Goal: Task Accomplishment & Management: Manage account settings

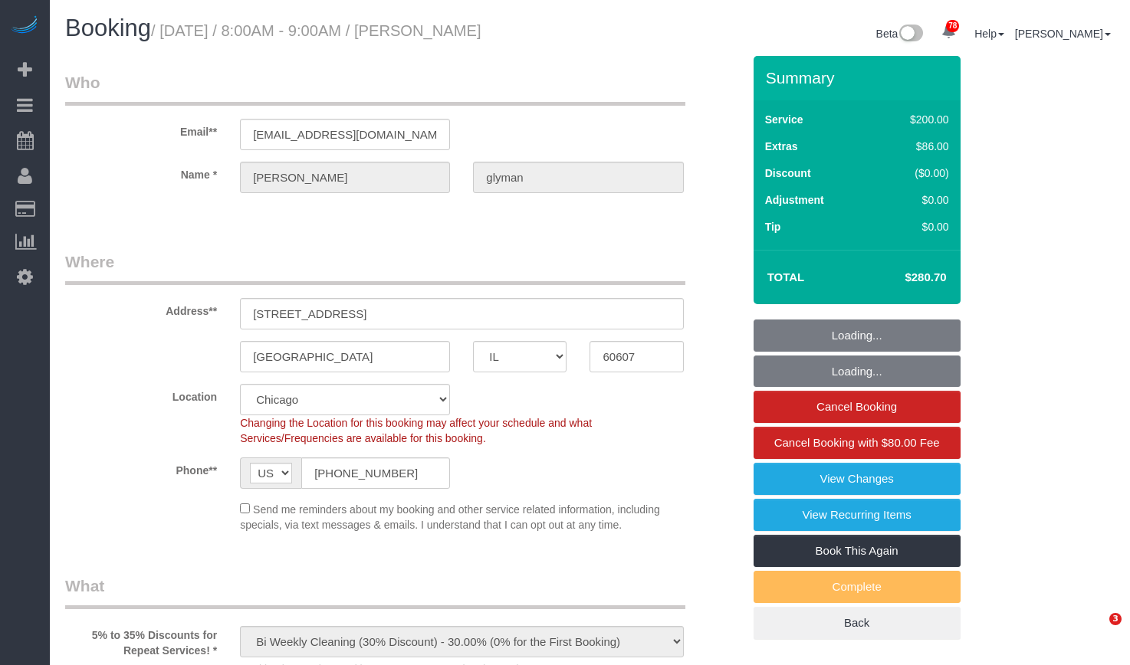
select select "IL"
select select "512"
select select "2"
select select "7"
select select "spot1"
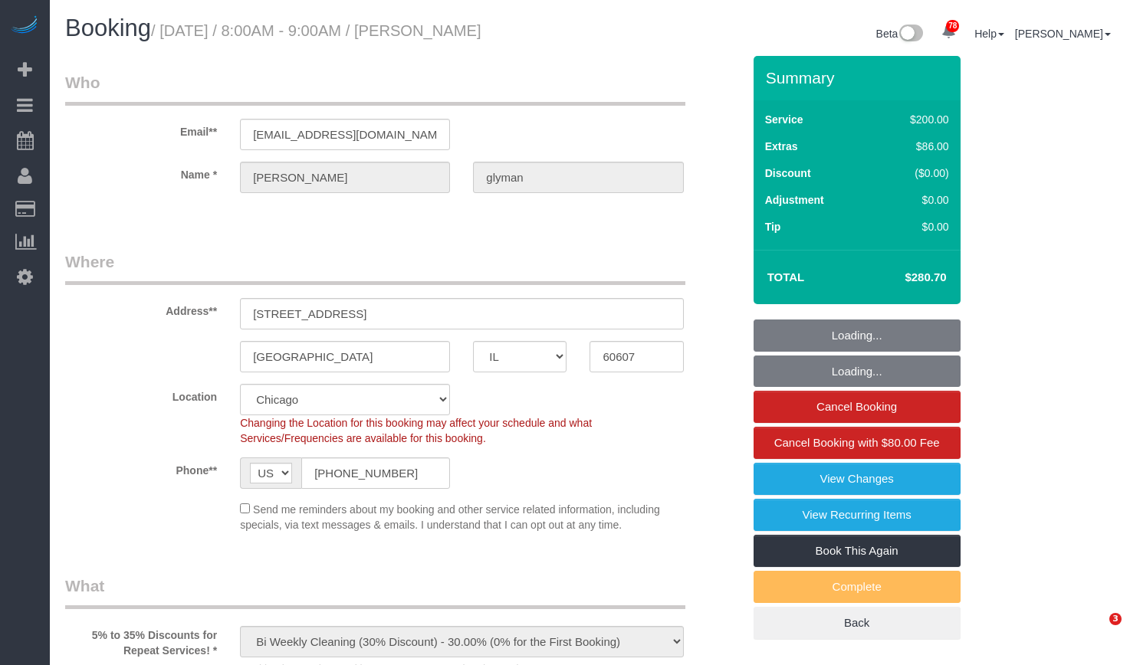
select select "number:1"
select select "number:69"
select select "number:139"
select select "number:106"
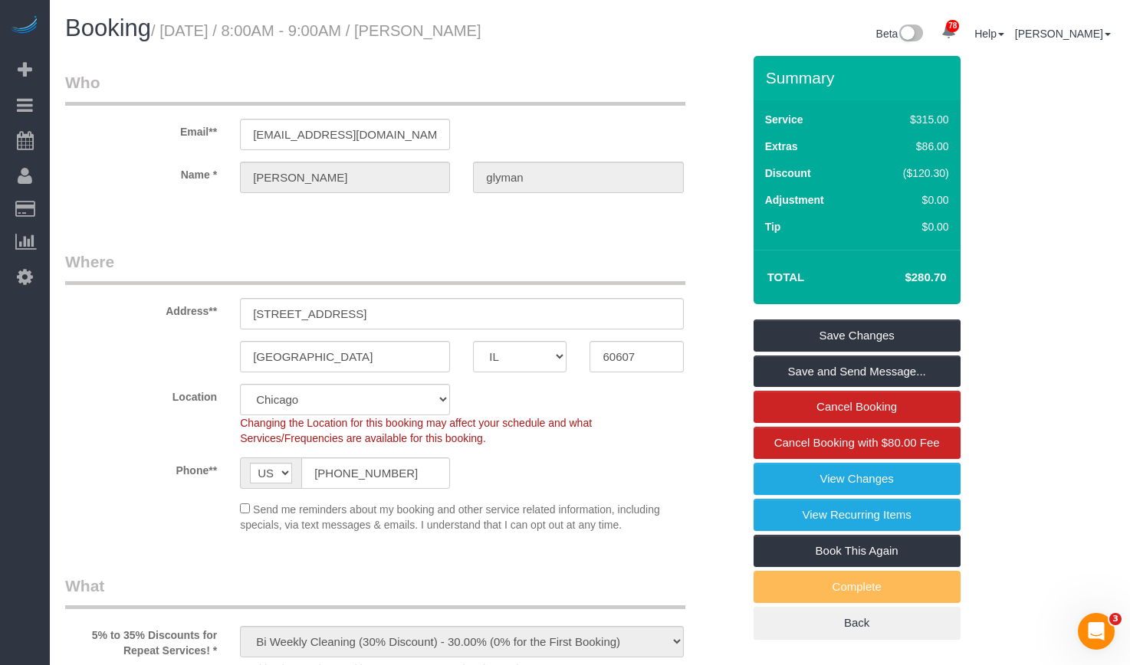
drag, startPoint x: 503, startPoint y: 29, endPoint x: 422, endPoint y: 35, distance: 80.7
click at [422, 35] on h1 "Booking / August 14, 2025 / 8:00AM - 9:00AM / alexandra glyman" at bounding box center [322, 28] width 514 height 26
copy small "[PERSON_NAME]"
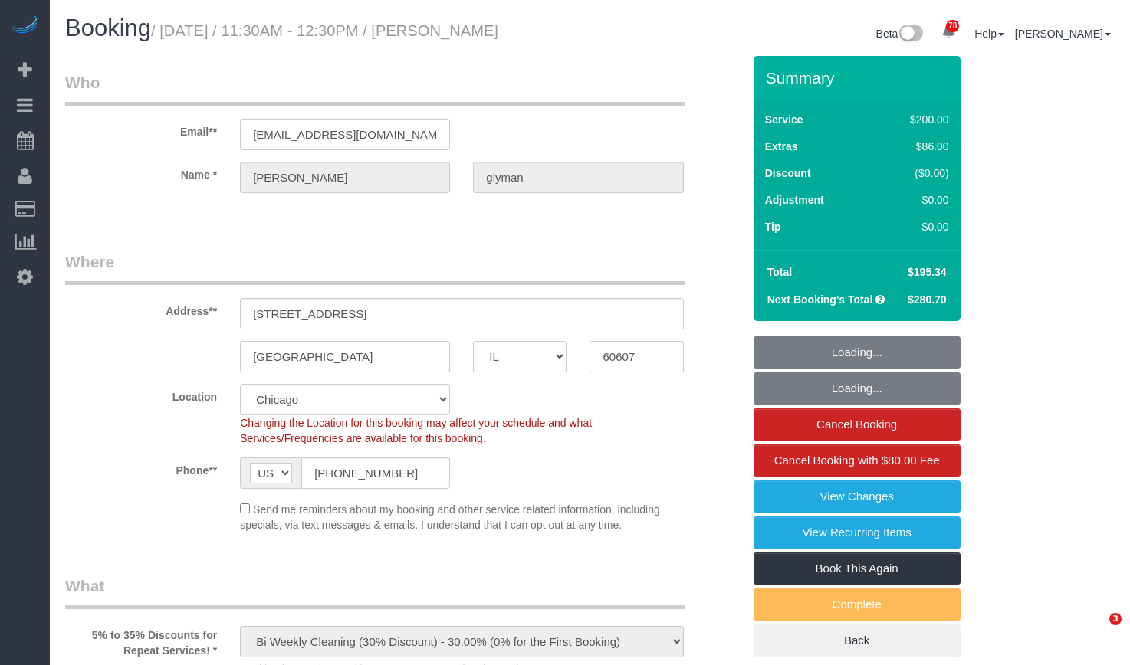
select select "IL"
select select "512"
select select "number:1"
select select "number:69"
select select "number:139"
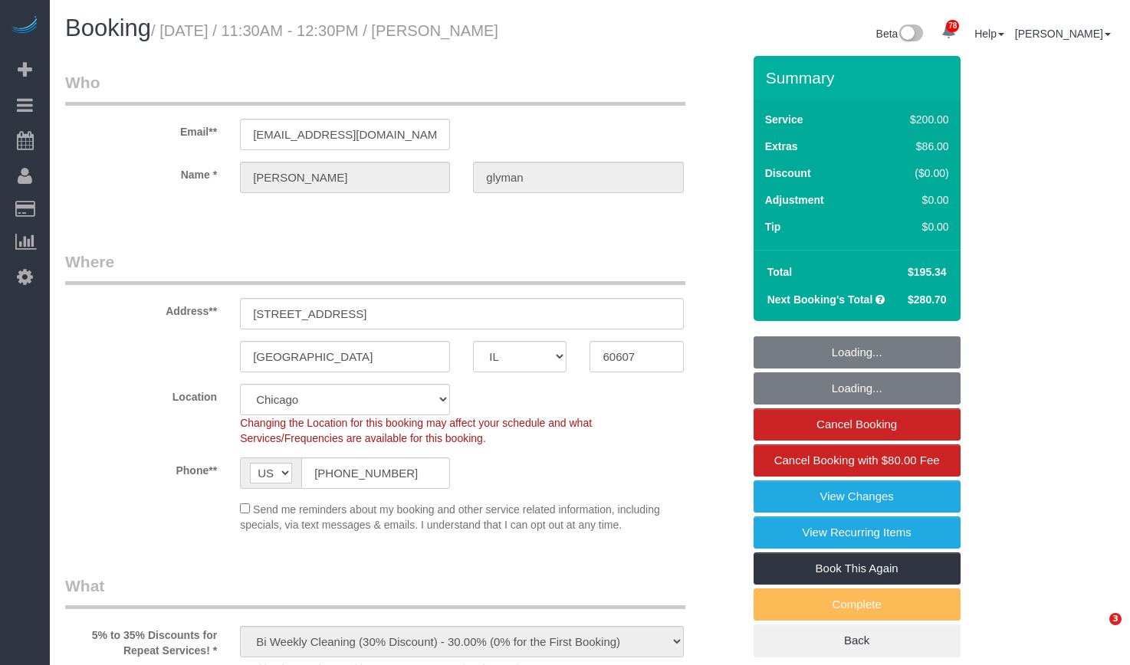
select select "number:106"
select select "2"
select select "7"
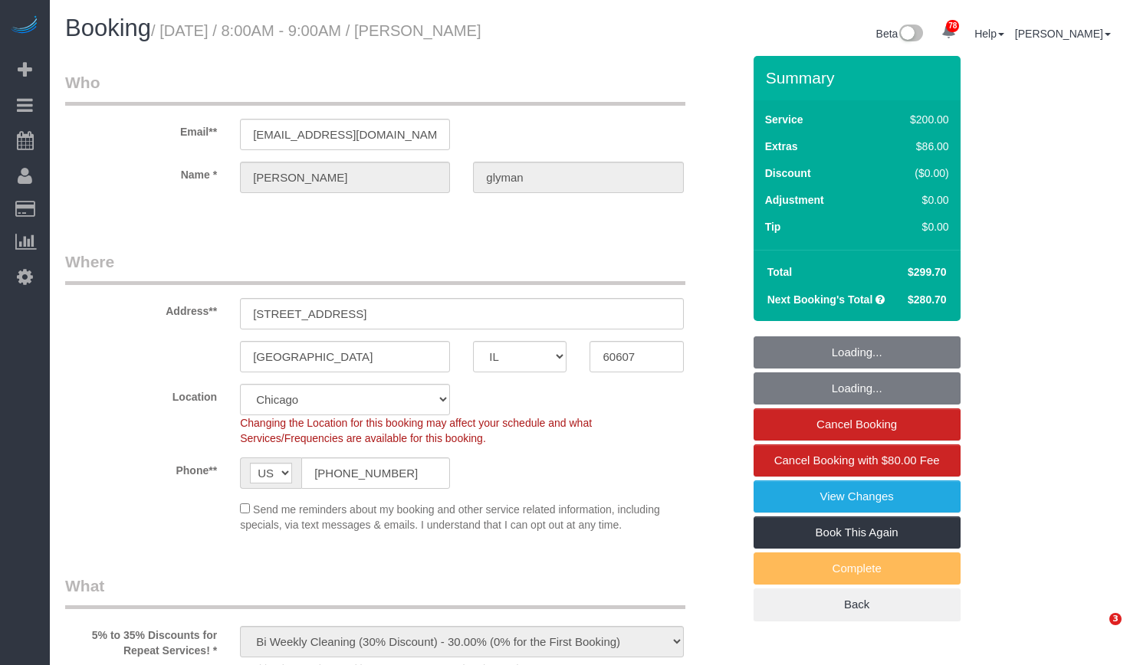
select select "IL"
select select "number:1"
select select "number:69"
select select "number:139"
select select "number:106"
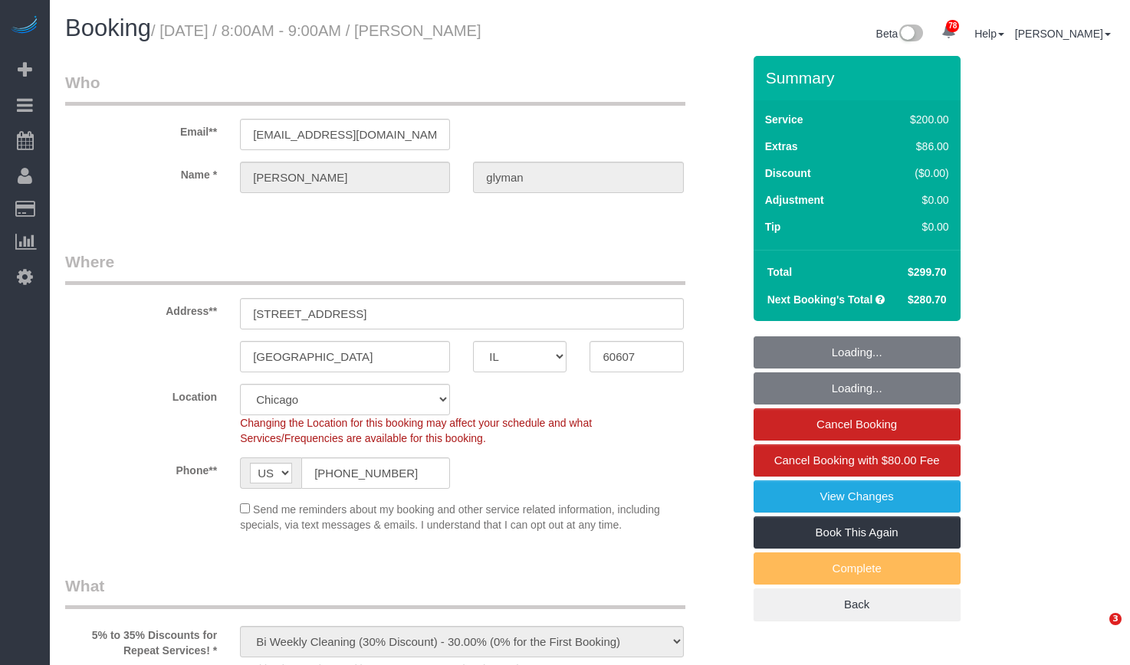
select select "spot1"
select select "512"
select select "2"
select select "7"
select select "IL"
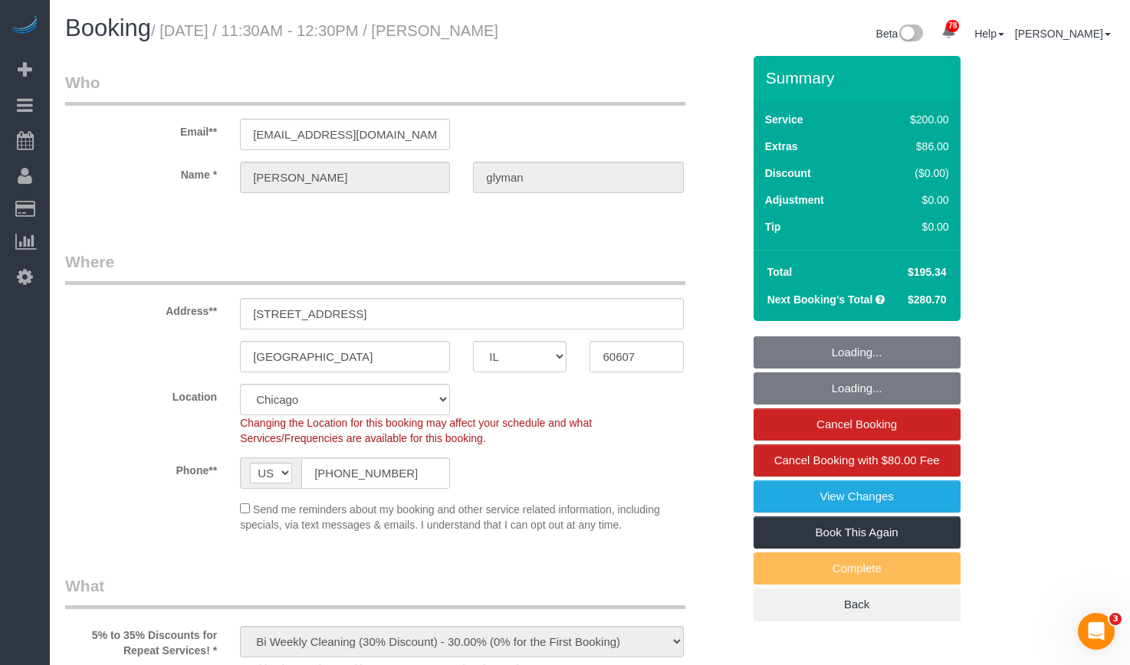
select select "object:825"
select select "number:1"
select select "number:69"
select select "number:139"
select select "number:106"
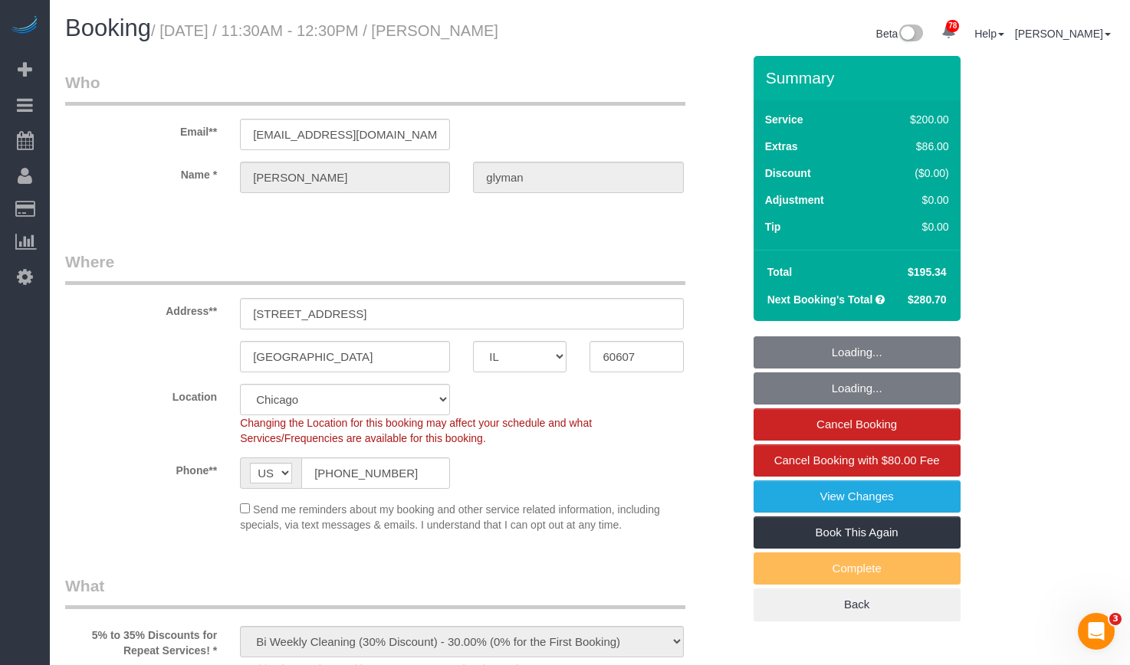
select select "512"
select select "2"
select select "7"
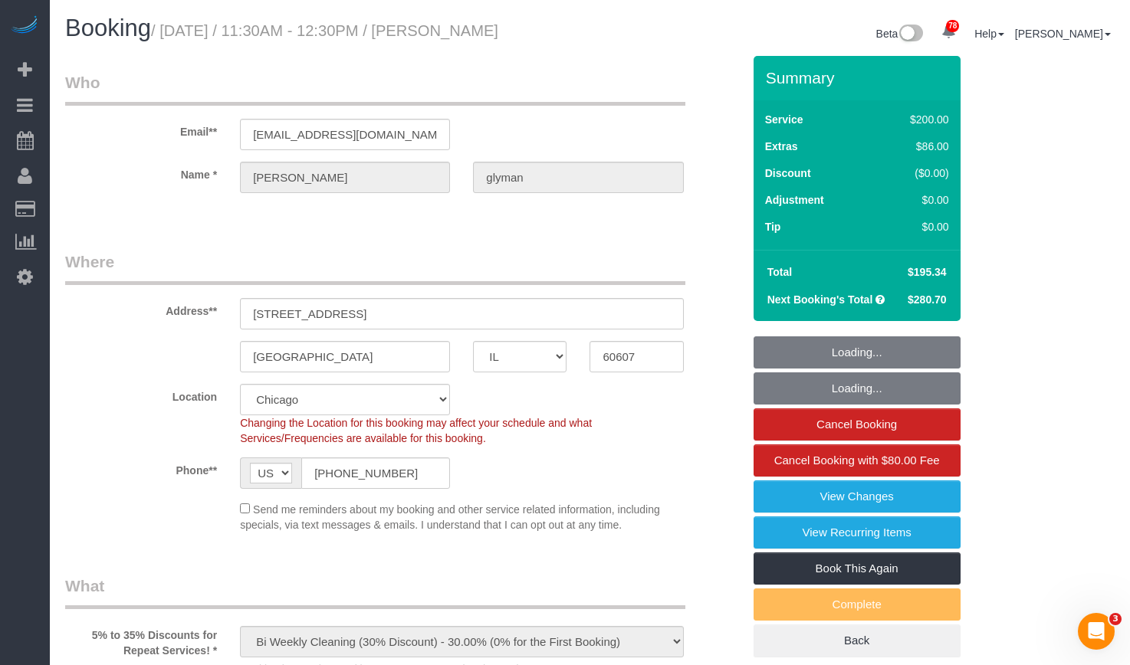
select select "2"
select select "7"
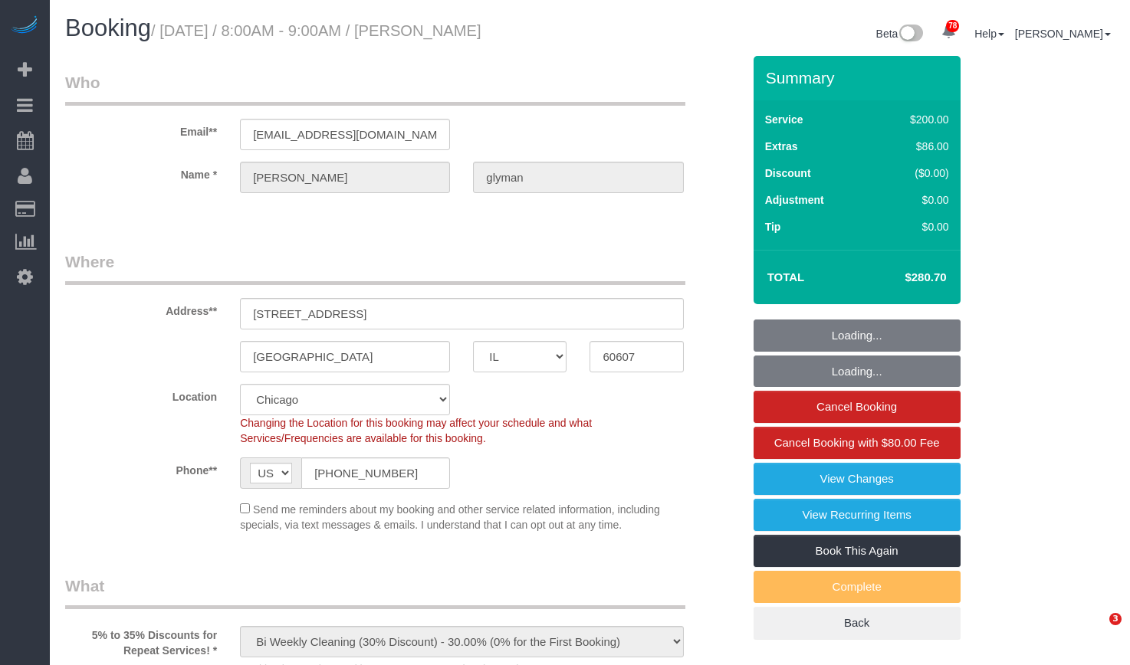
select select "IL"
select select "512"
select select "number:1"
select select "number:69"
select select "number:139"
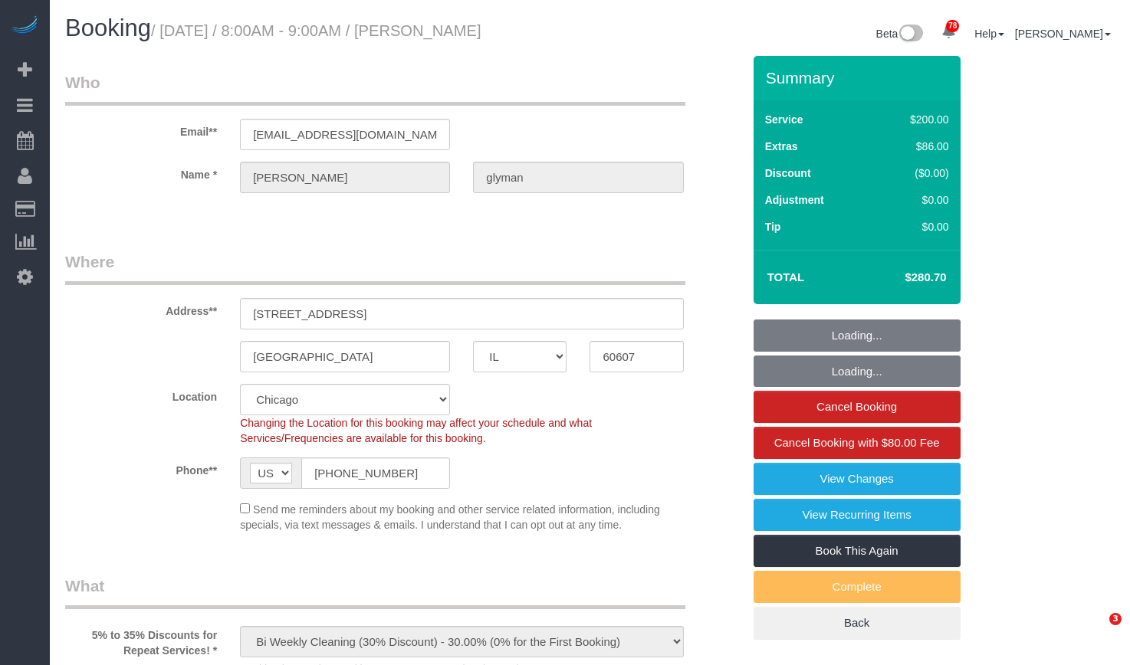
select select "number:106"
select select "2"
select select "7"
select select "spot1"
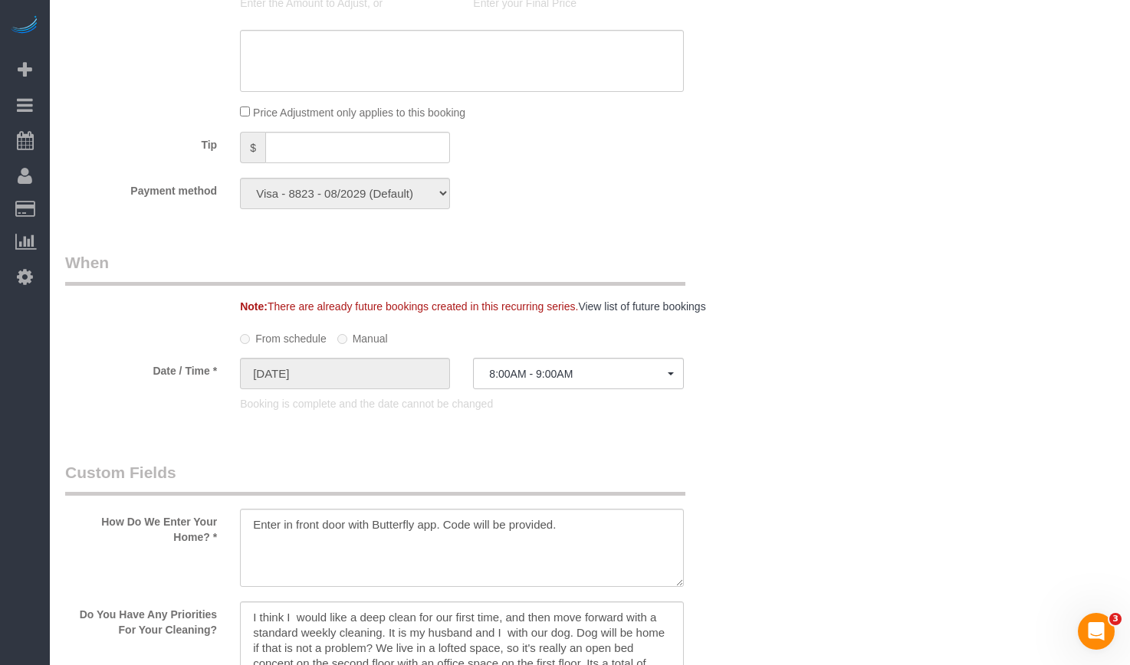
scroll to position [1993, 0]
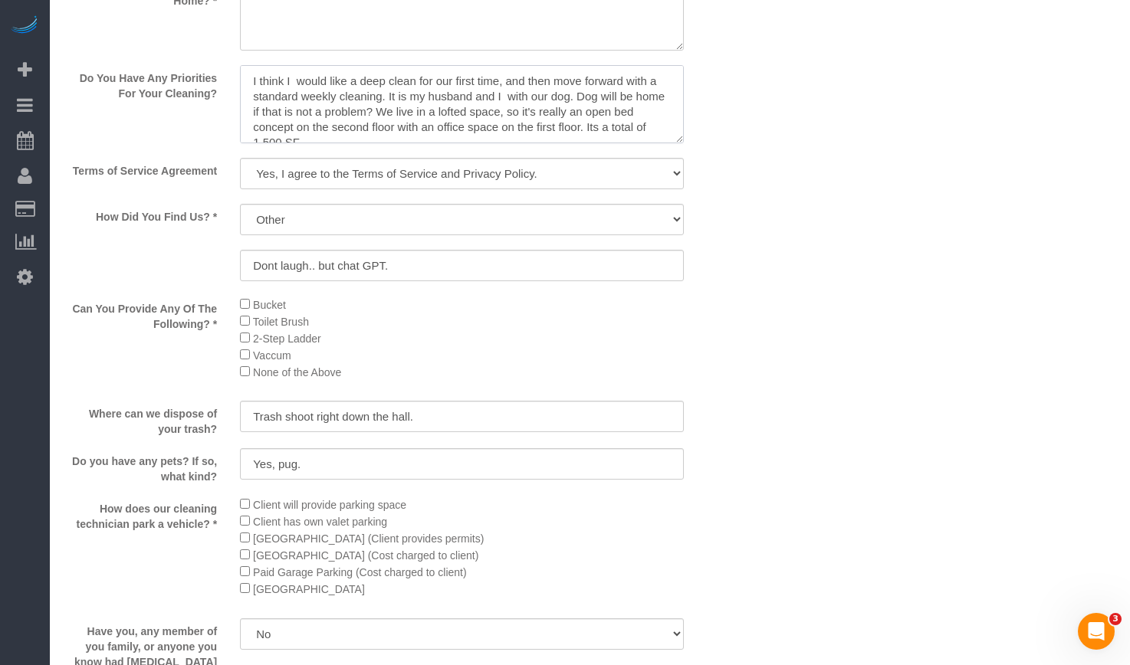
click at [538, 113] on textarea at bounding box center [461, 104] width 443 height 78
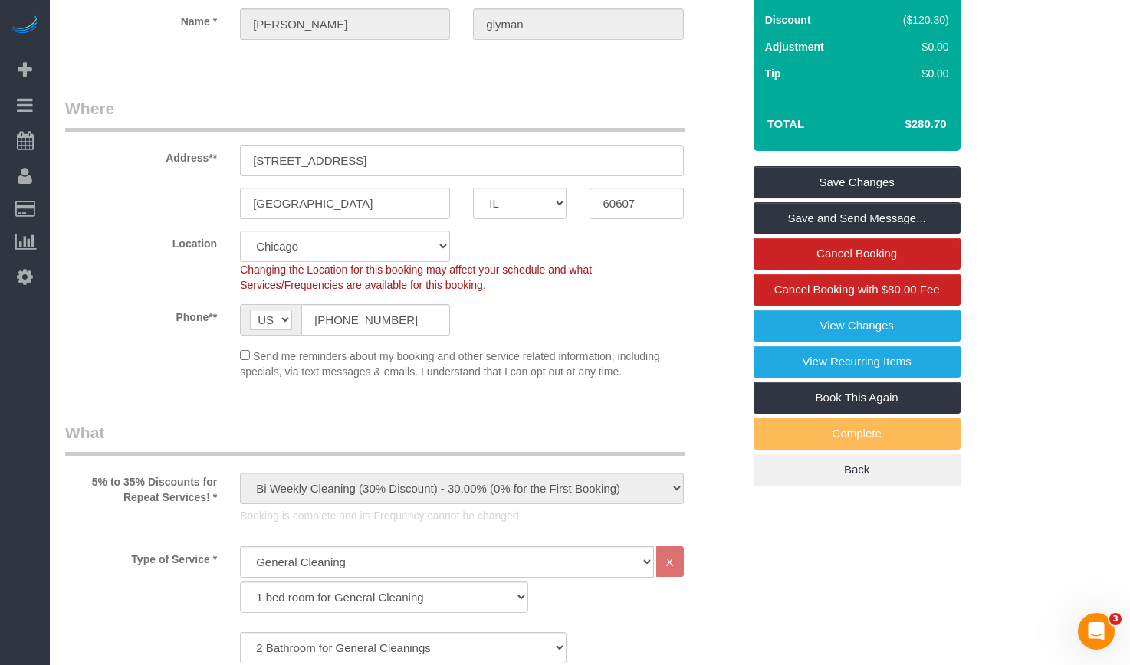
scroll to position [0, 0]
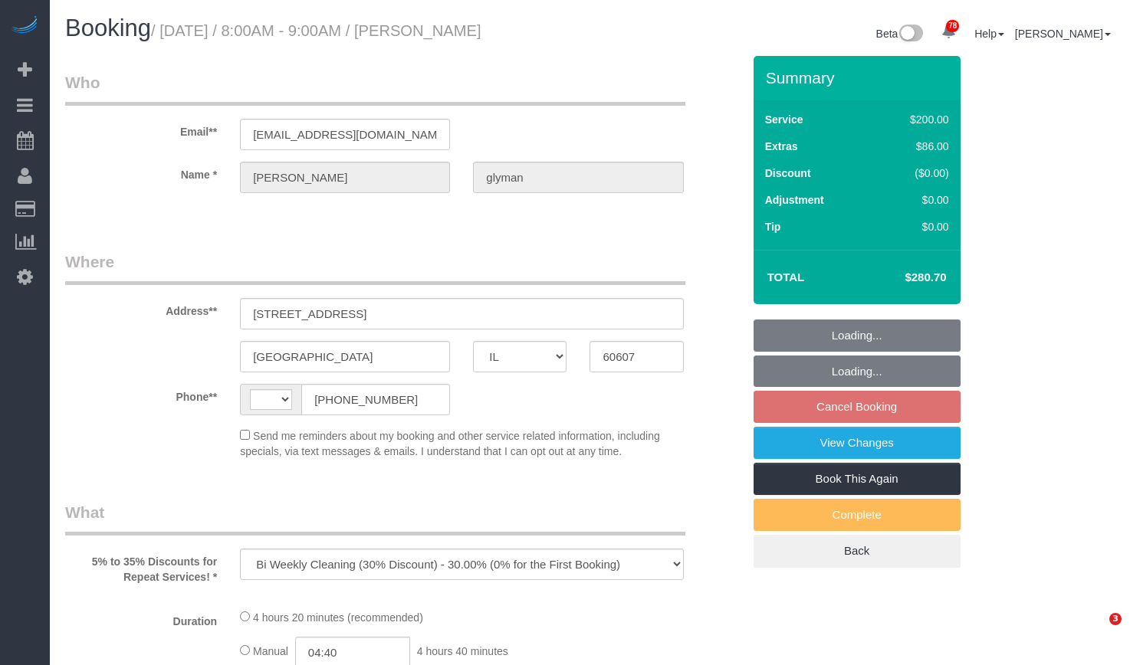
select select "IL"
select select "string:[GEOGRAPHIC_DATA]"
select select "string:fspay-18bdcf83-311a-4ef3-9947-ef372785bd94"
select select "512"
select select "2"
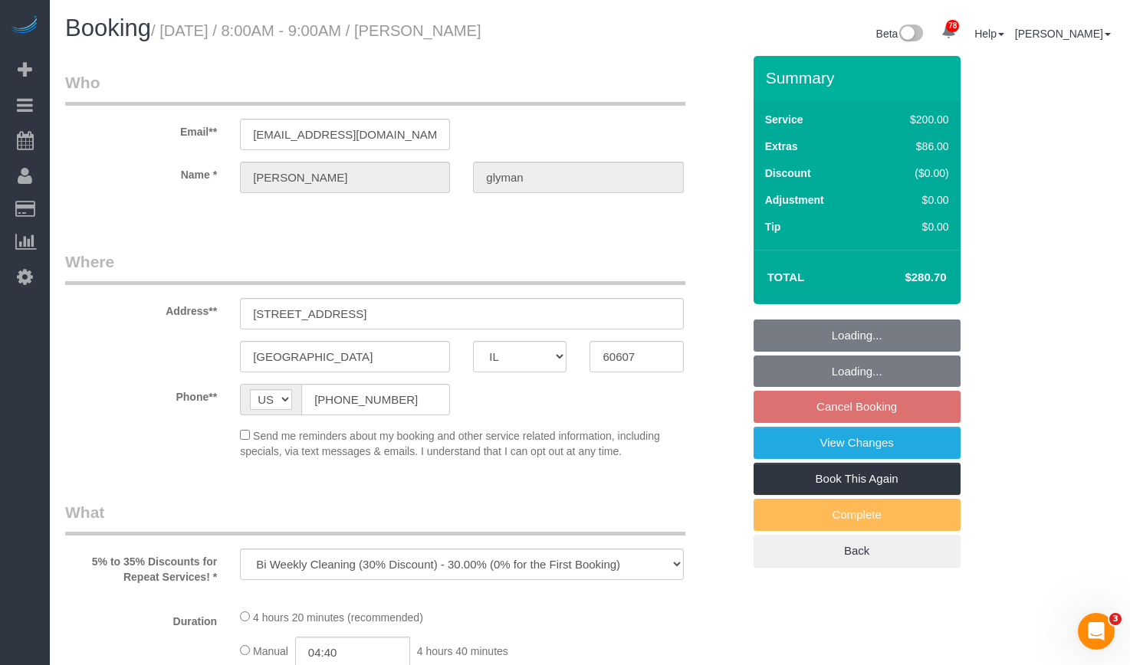
select select "7"
select select "spot1"
select select "number:1"
select select "number:69"
select select "number:139"
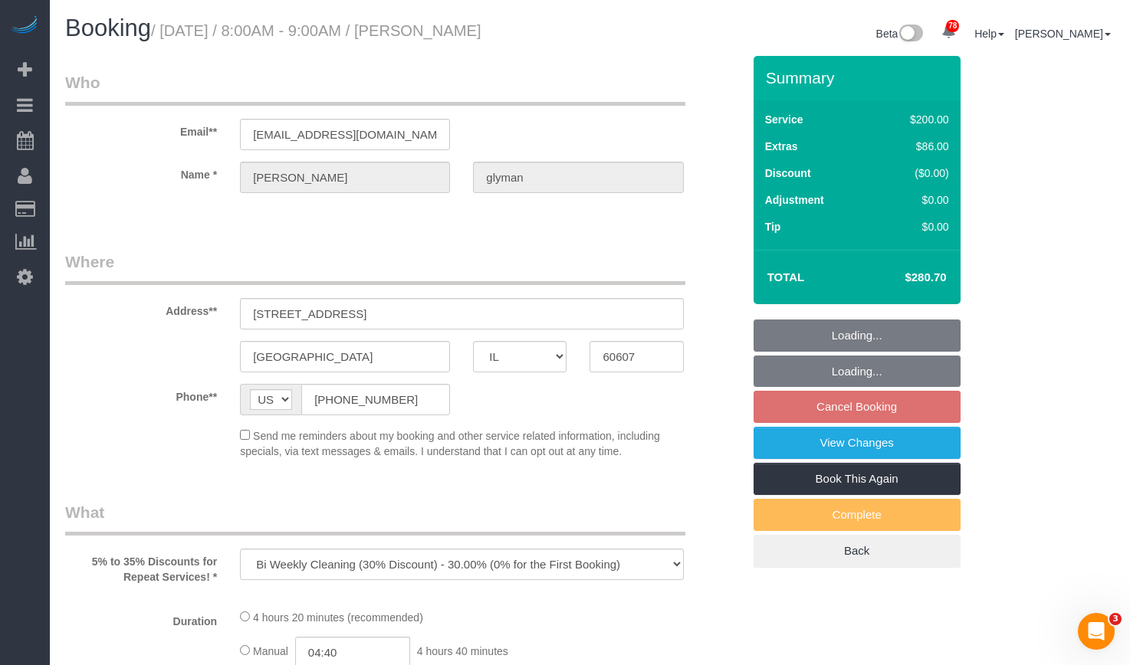
select select "number:106"
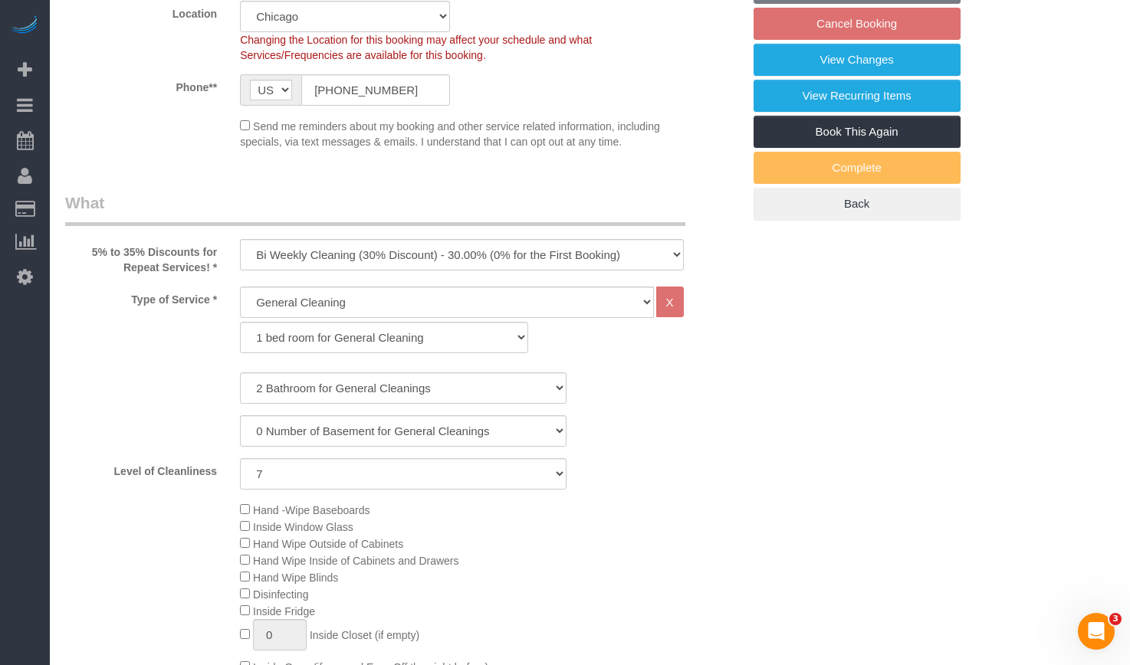
select select "2"
select select "7"
select select "object:1342"
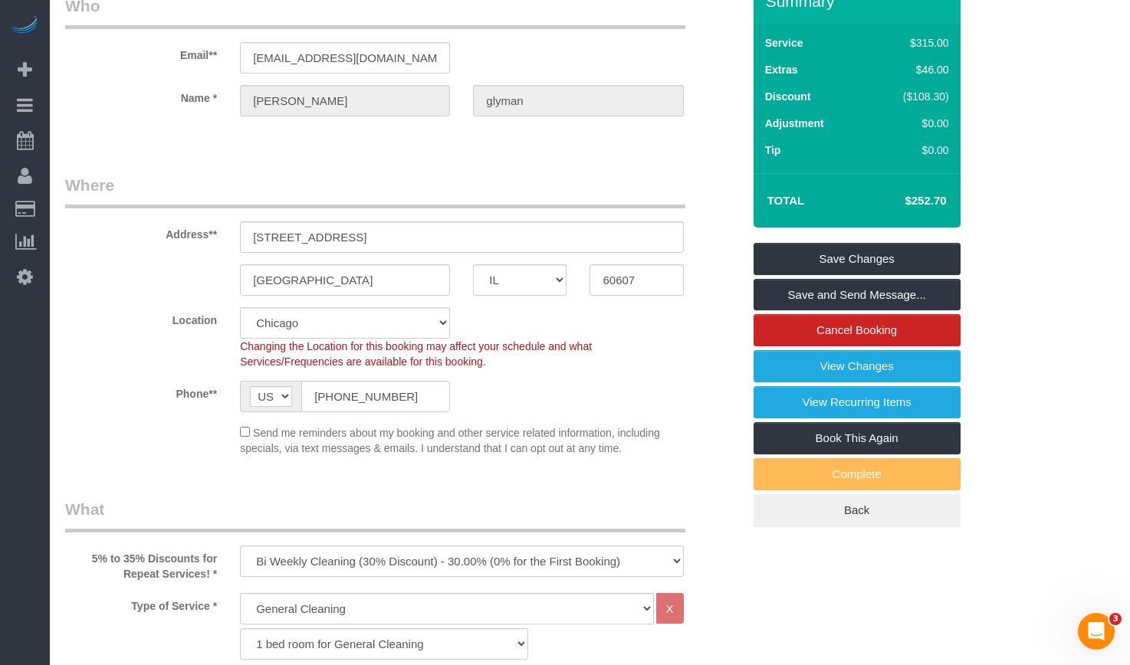
scroll to position [230, 0]
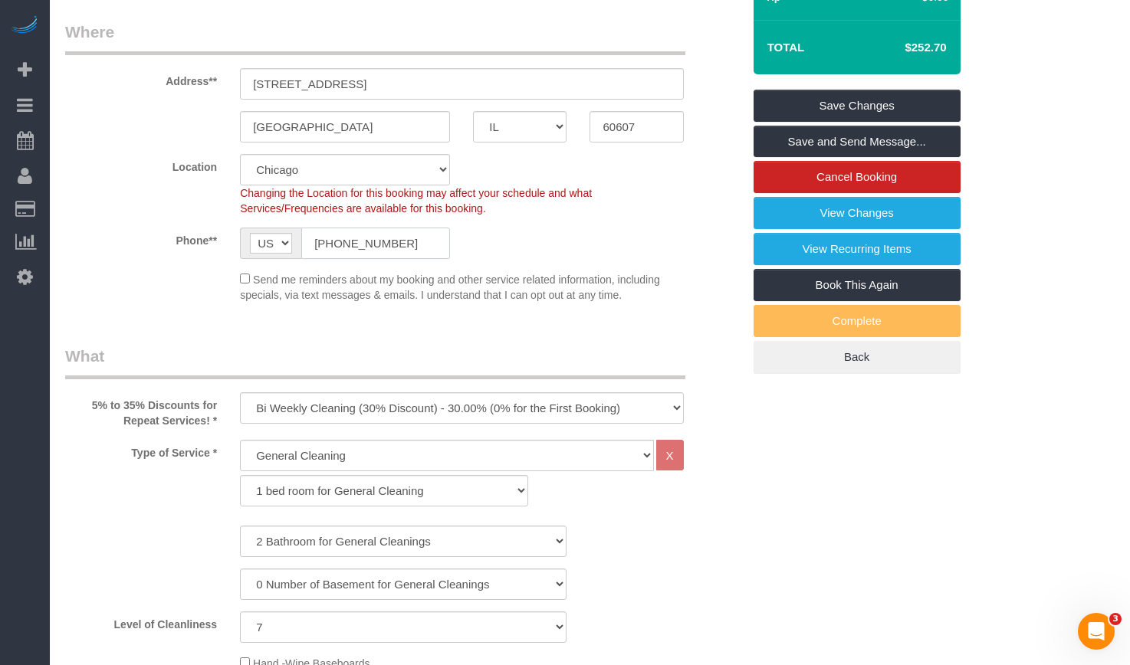
drag, startPoint x: 284, startPoint y: 235, endPoint x: 218, endPoint y: 235, distance: 65.9
click at [219, 235] on div "Phone** AF AL DZ AD AO AI AQ AG AR AM AW AU AT AZ BS BH BD BB BY BE BZ BJ BM BT…" at bounding box center [404, 243] width 700 height 31
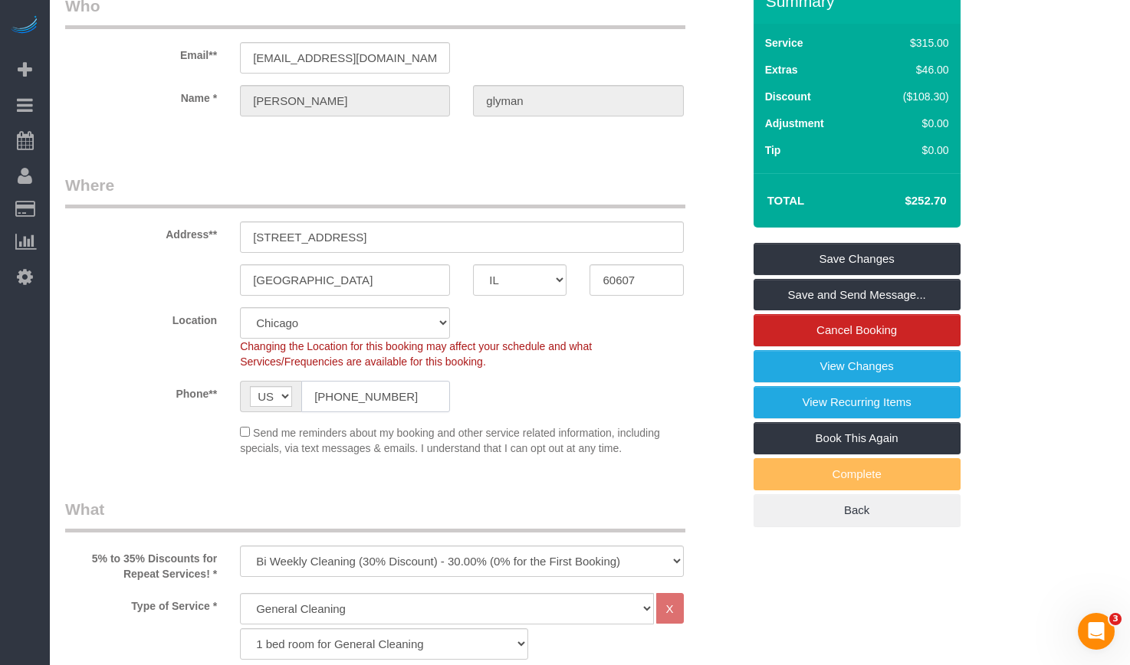
scroll to position [0, 0]
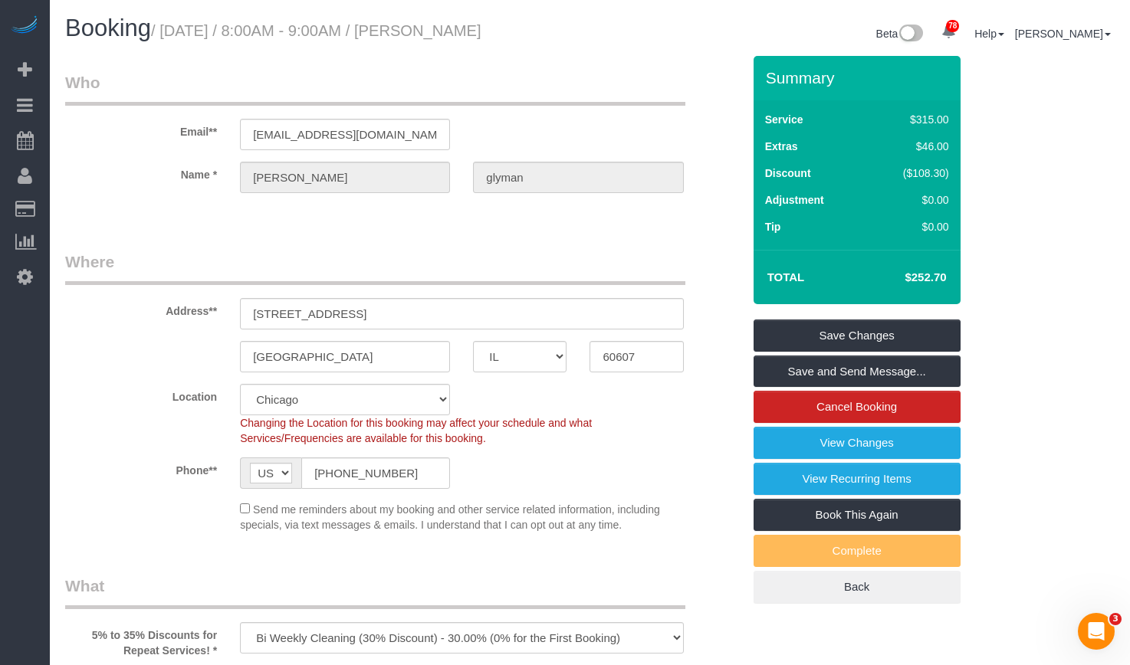
drag, startPoint x: 600, startPoint y: 35, endPoint x: 423, endPoint y: 41, distance: 177.2
click at [423, 41] on div "Booking / August 28, 2025 / 8:00AM - 9:00AM / alexandra glyman Beta 78 Your Not…" at bounding box center [590, 35] width 1073 height 41
copy div "alexandra glyman"
click at [692, 49] on div "Beta 78 Your Notifications You have 0 alerts × You have 1 to charge for 08/18/2…" at bounding box center [858, 35] width 537 height 41
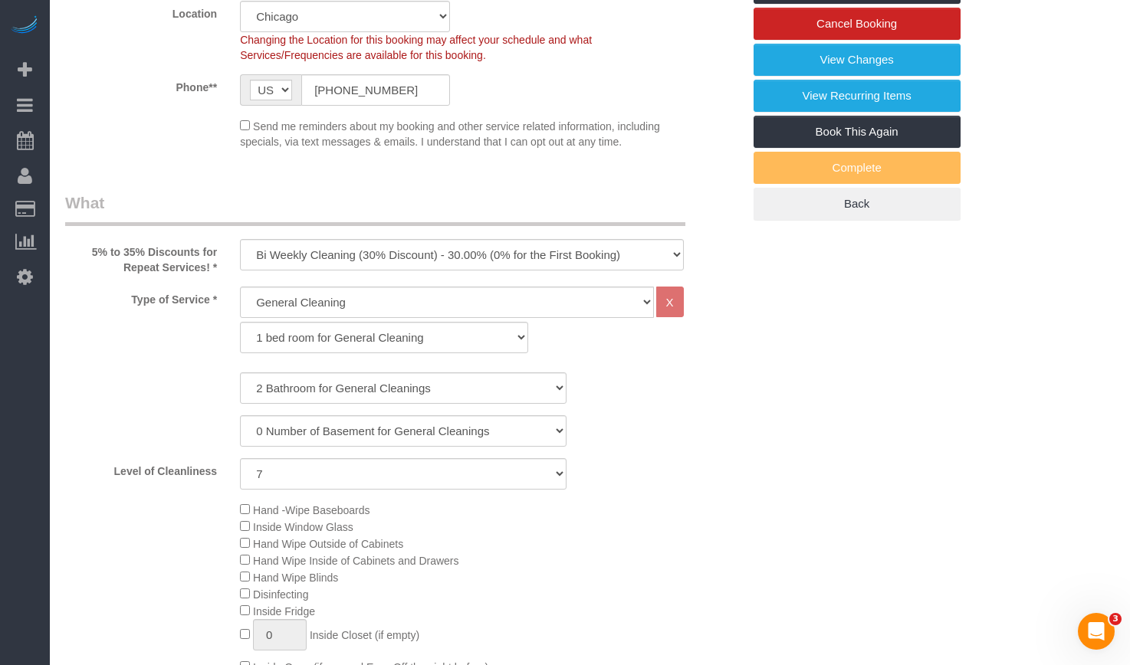
scroll to position [460, 0]
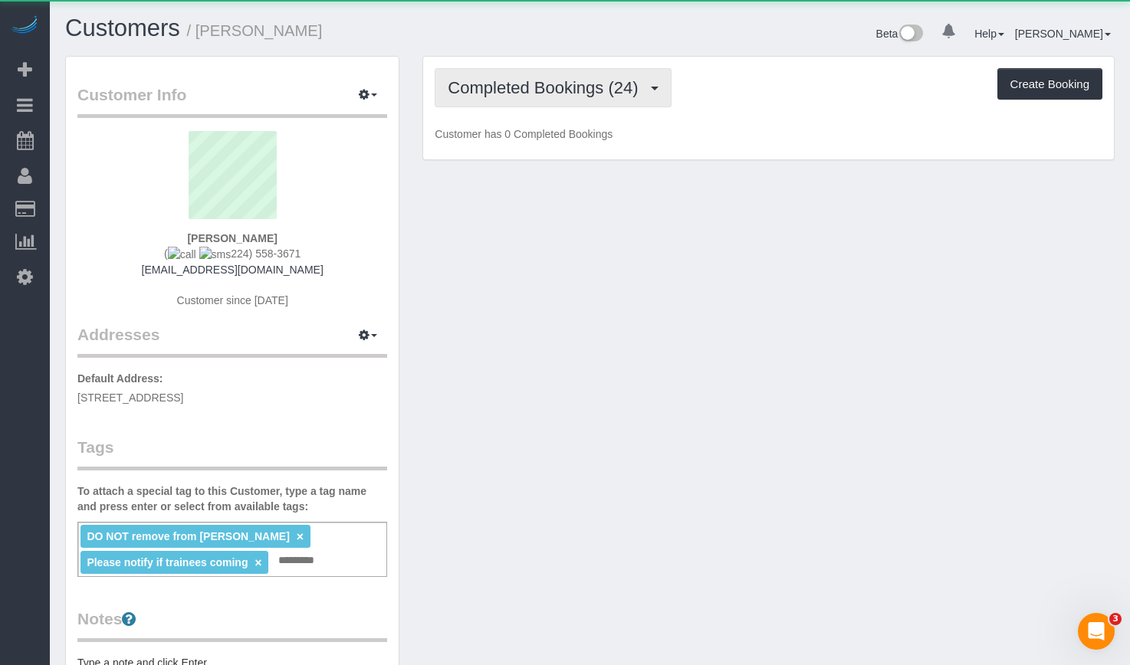
click at [524, 89] on span "Completed Bookings (24)" at bounding box center [547, 87] width 198 height 19
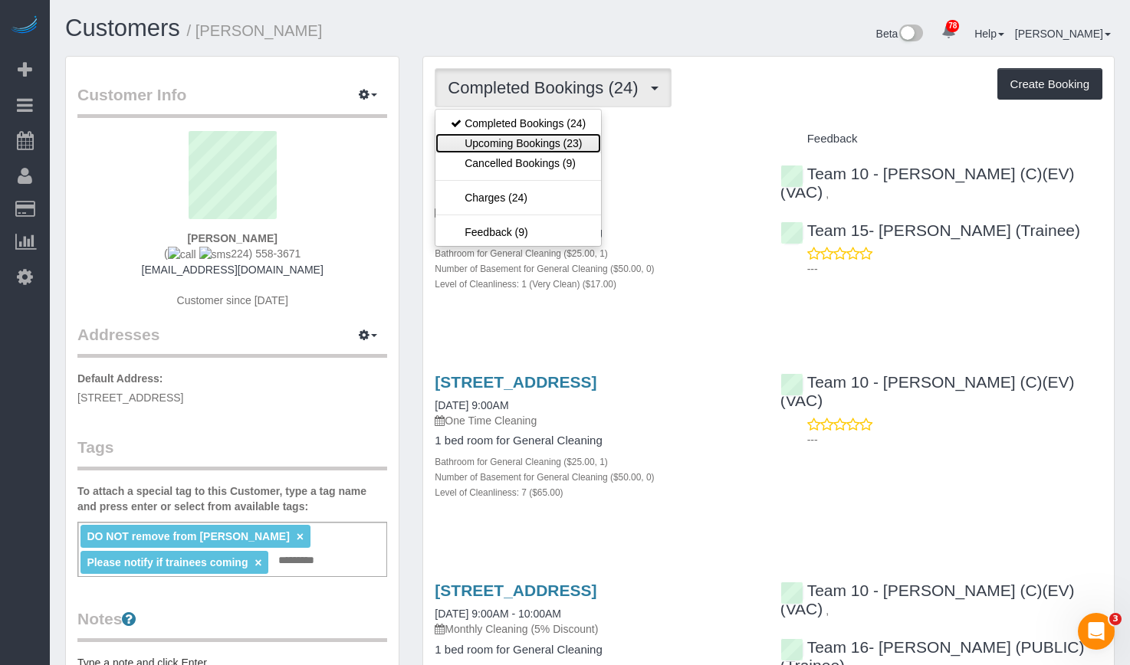
click at [557, 146] on link "Upcoming Bookings (23)" at bounding box center [518, 143] width 166 height 20
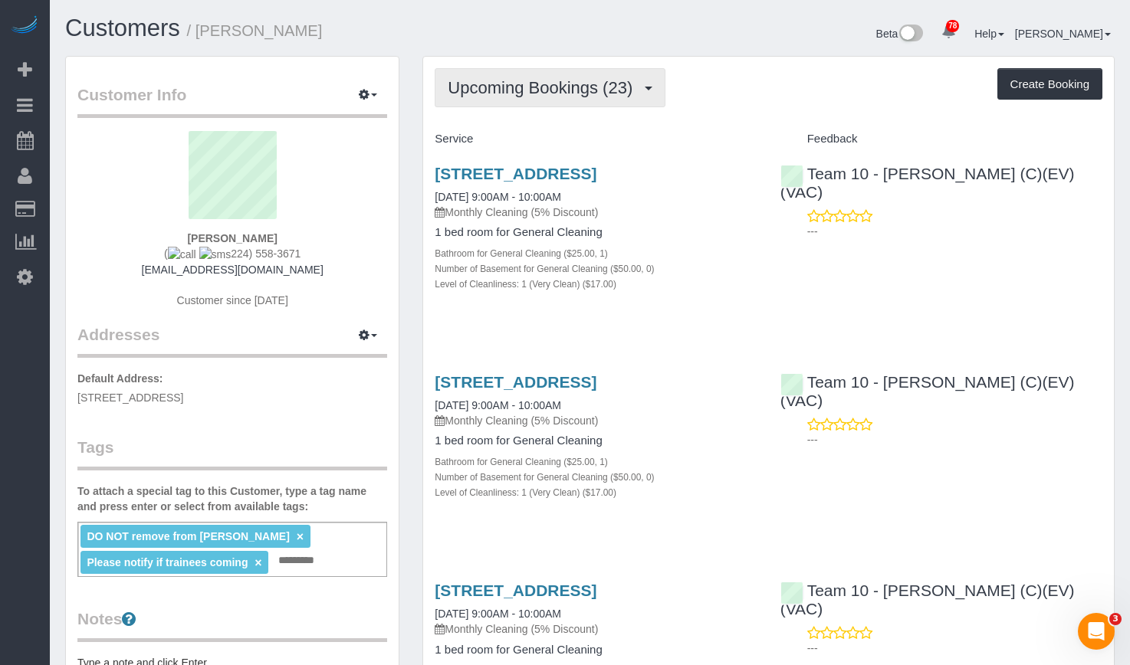
click at [521, 84] on span "Upcoming Bookings (23)" at bounding box center [544, 87] width 192 height 19
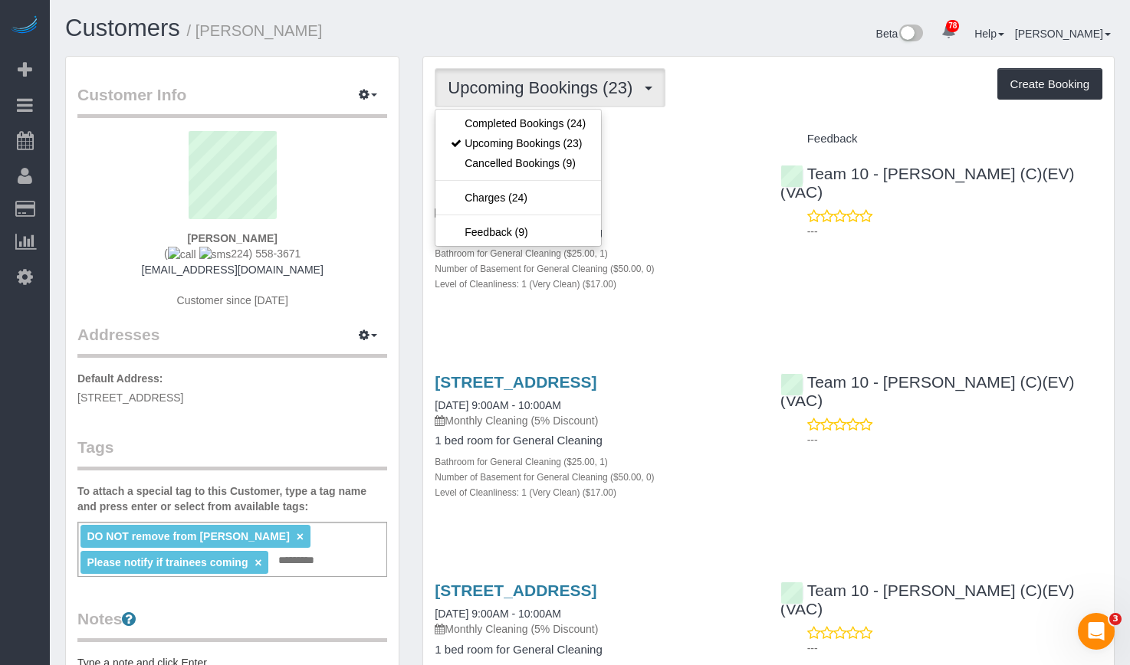
click at [786, 80] on div "Upcoming Bookings (23) Completed Bookings (24) Upcoming Bookings (23) Cancelled…" at bounding box center [769, 87] width 668 height 39
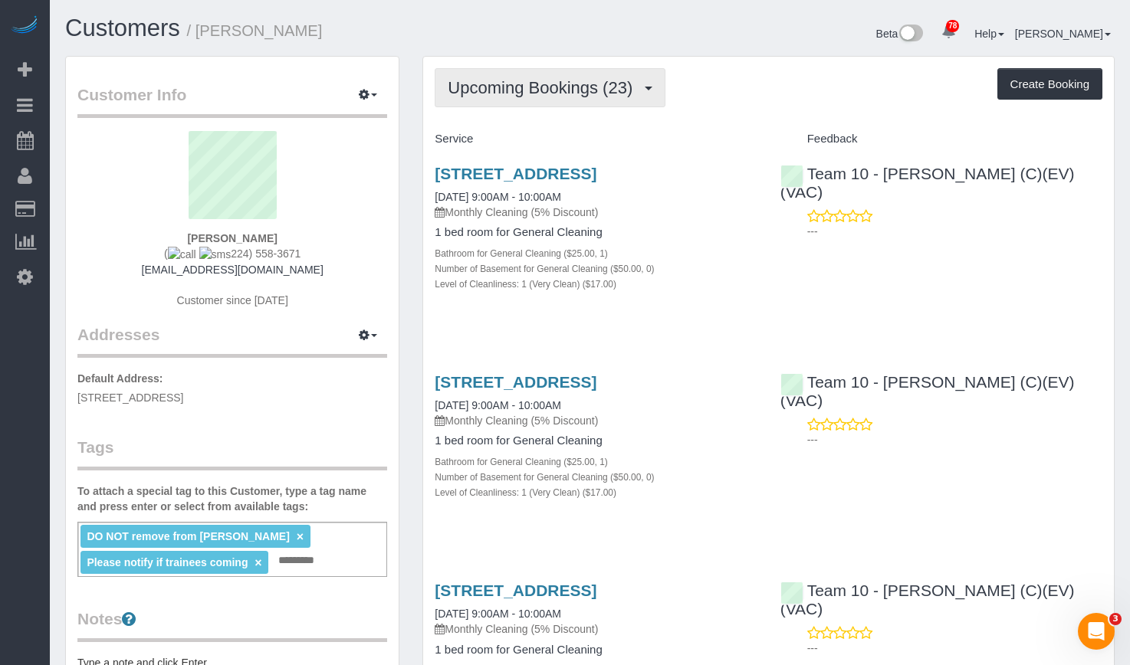
click at [586, 79] on span "Upcoming Bookings (23)" at bounding box center [544, 87] width 192 height 19
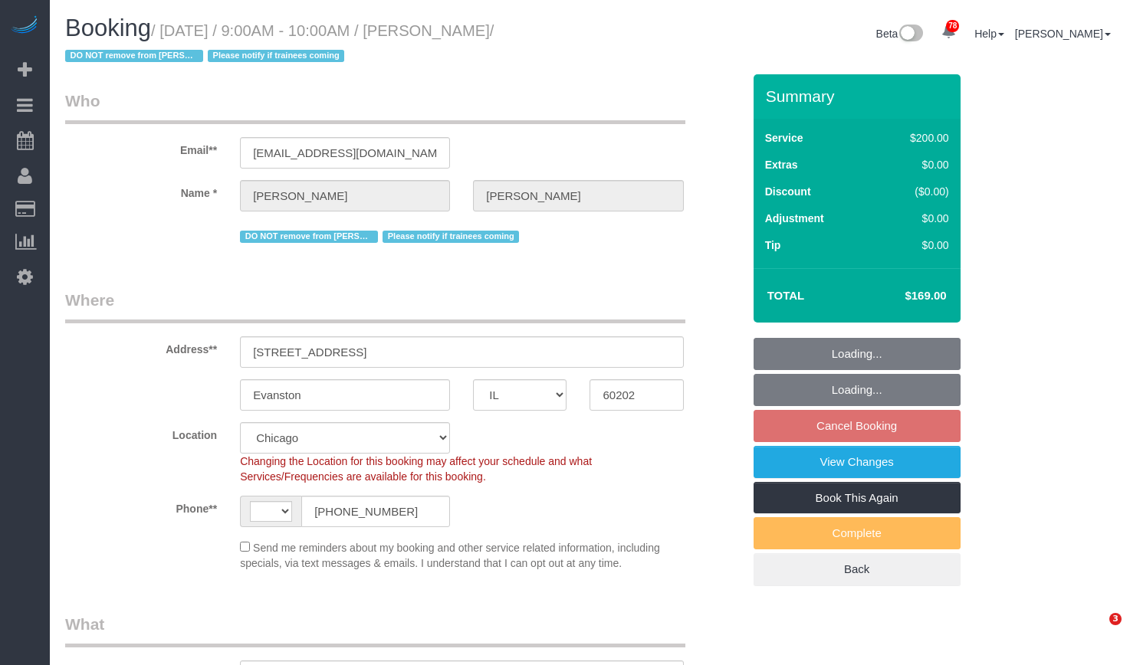
select select "IL"
select select "number:1"
select select "number:66"
select select "number:139"
select select "number:106"
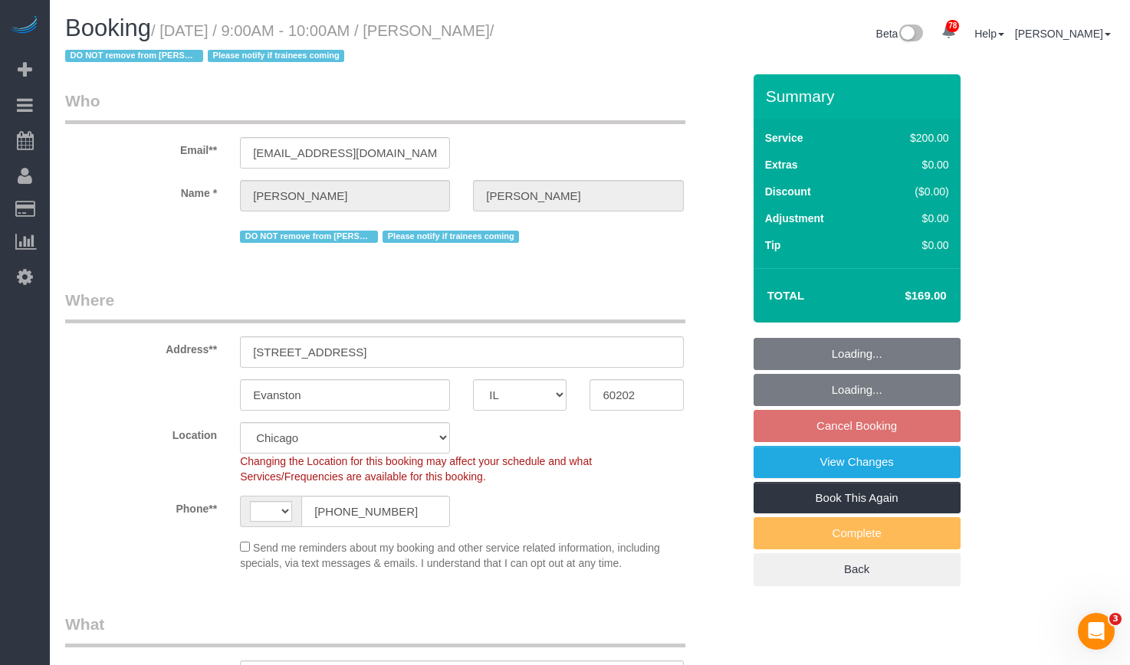
select select "object:799"
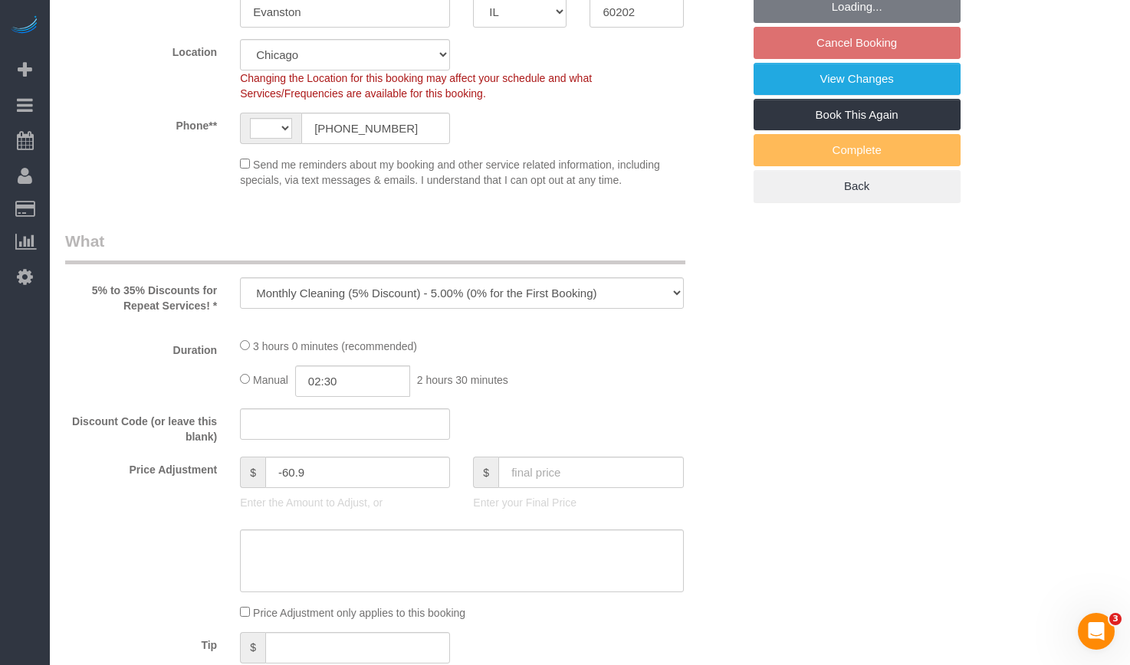
select select "string:US"
select select "string:fspay-faa43496-e518-4ceb-ad13-07382faedece"
select select "512"
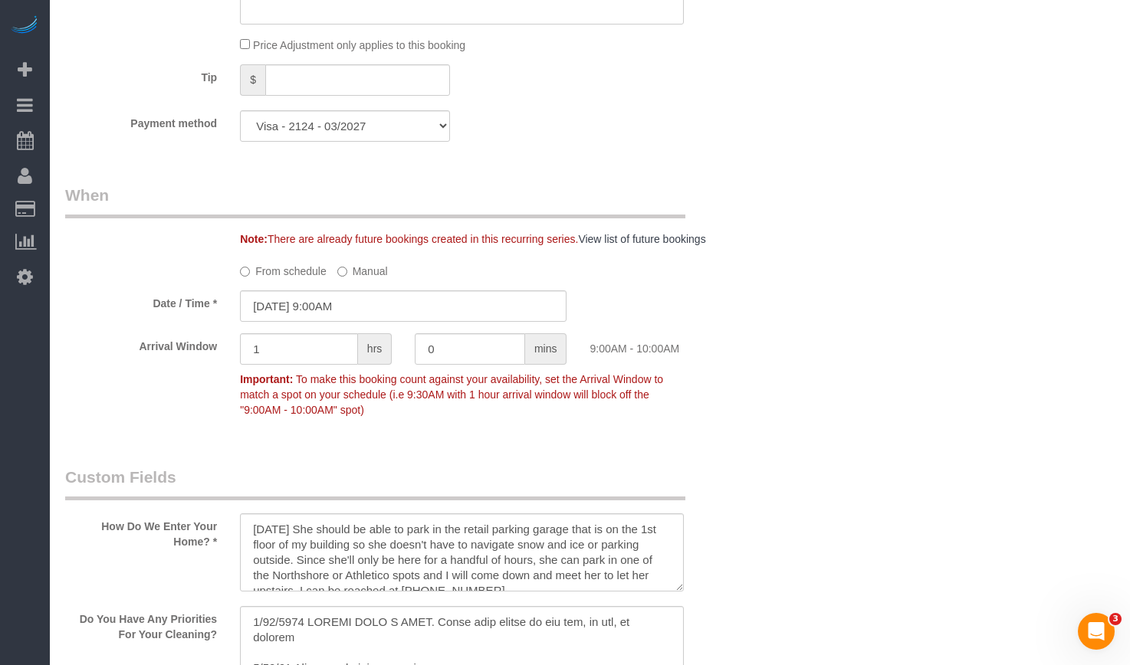
scroll to position [1610, 0]
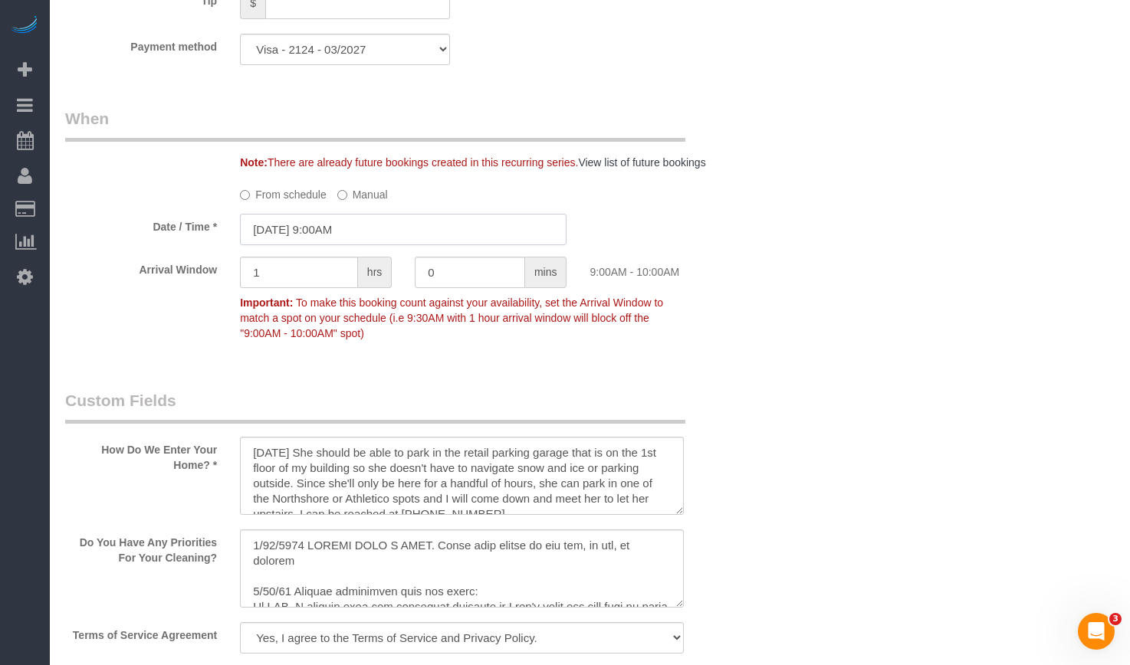
click at [332, 227] on input "08/26/2025 9:00AM" at bounding box center [403, 229] width 327 height 31
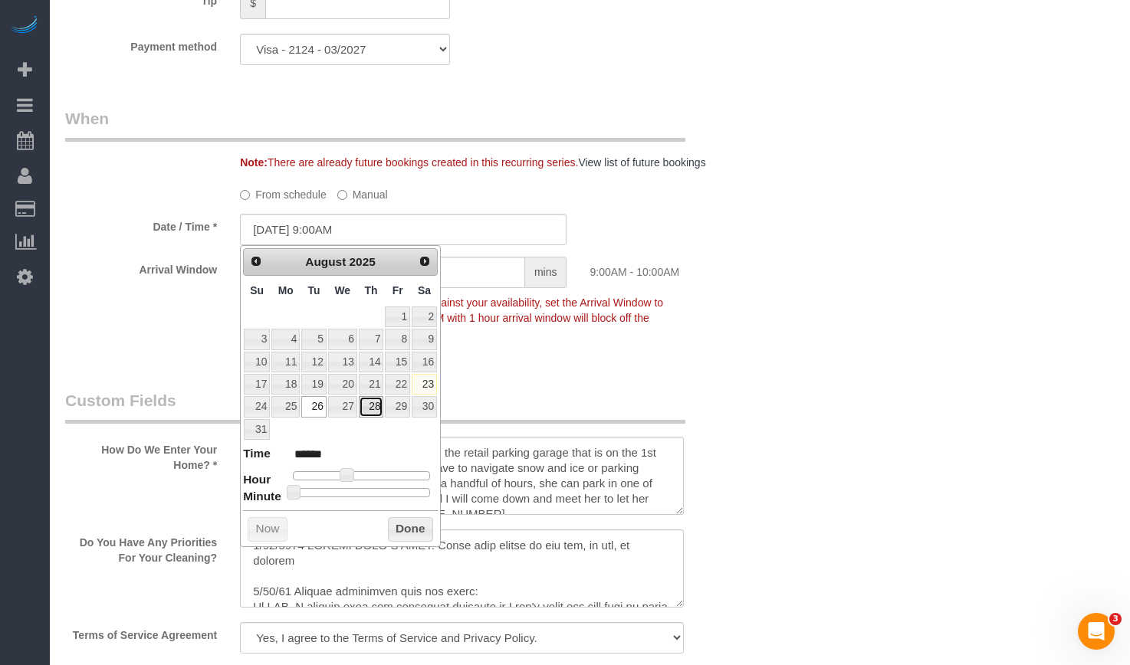
click at [379, 412] on link "28" at bounding box center [371, 406] width 25 height 21
type input "08/28/2025 9:00AM"
click at [672, 357] on fieldset "When Note: There are already future bookings created in this recurring series. …" at bounding box center [403, 233] width 677 height 252
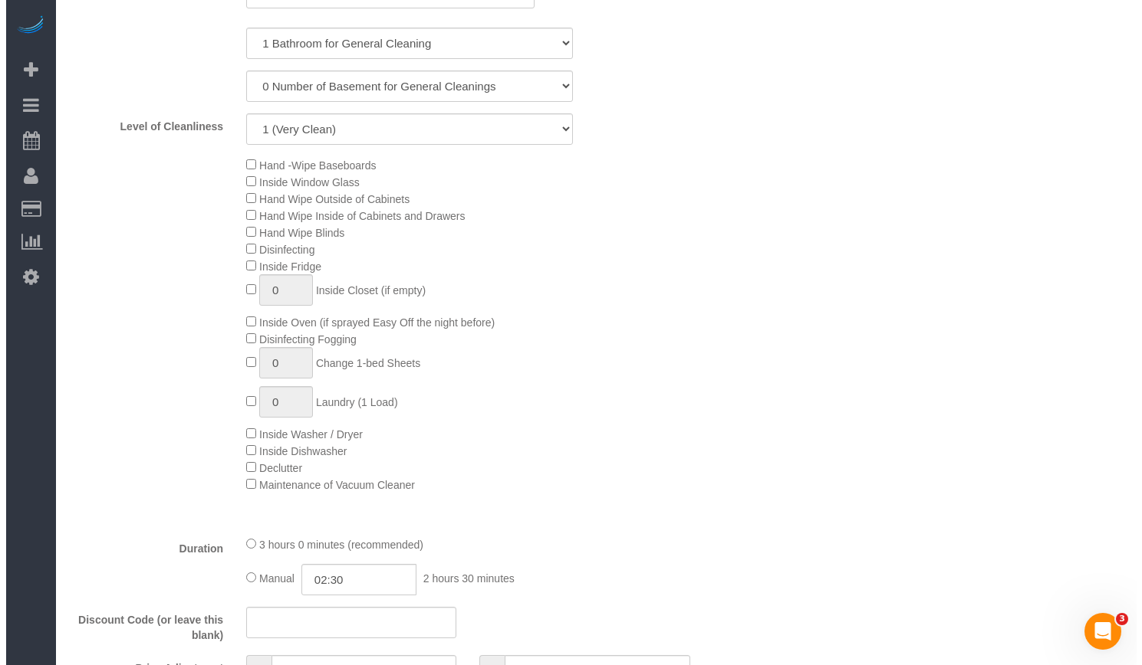
scroll to position [230, 0]
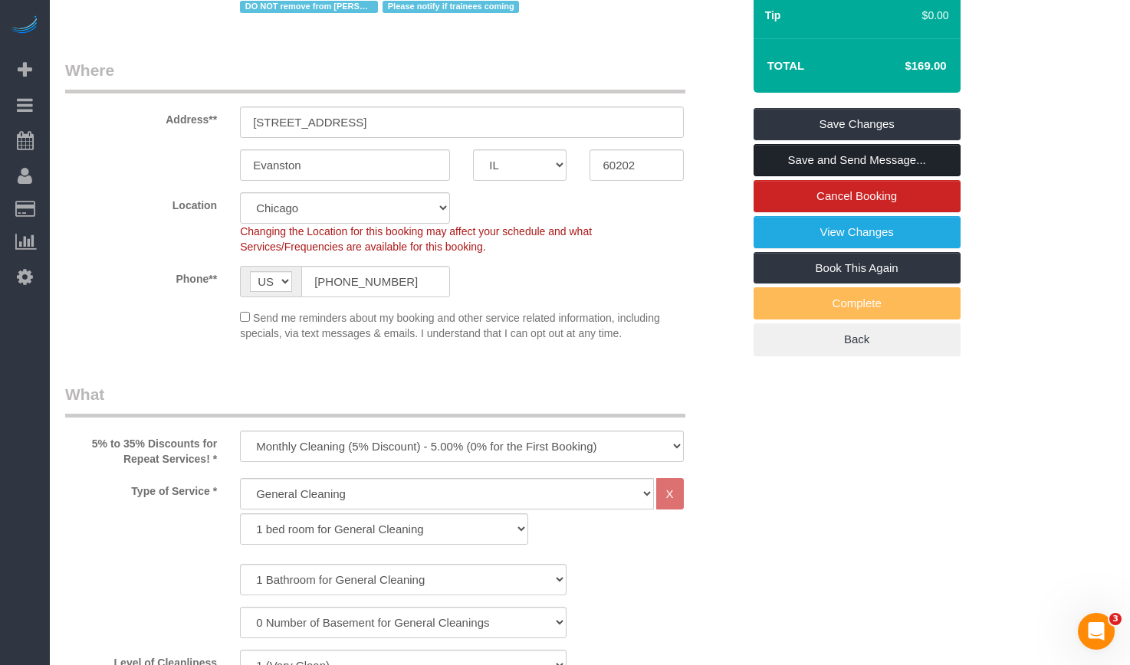
click at [876, 162] on link "Save and Send Message..." at bounding box center [857, 160] width 207 height 32
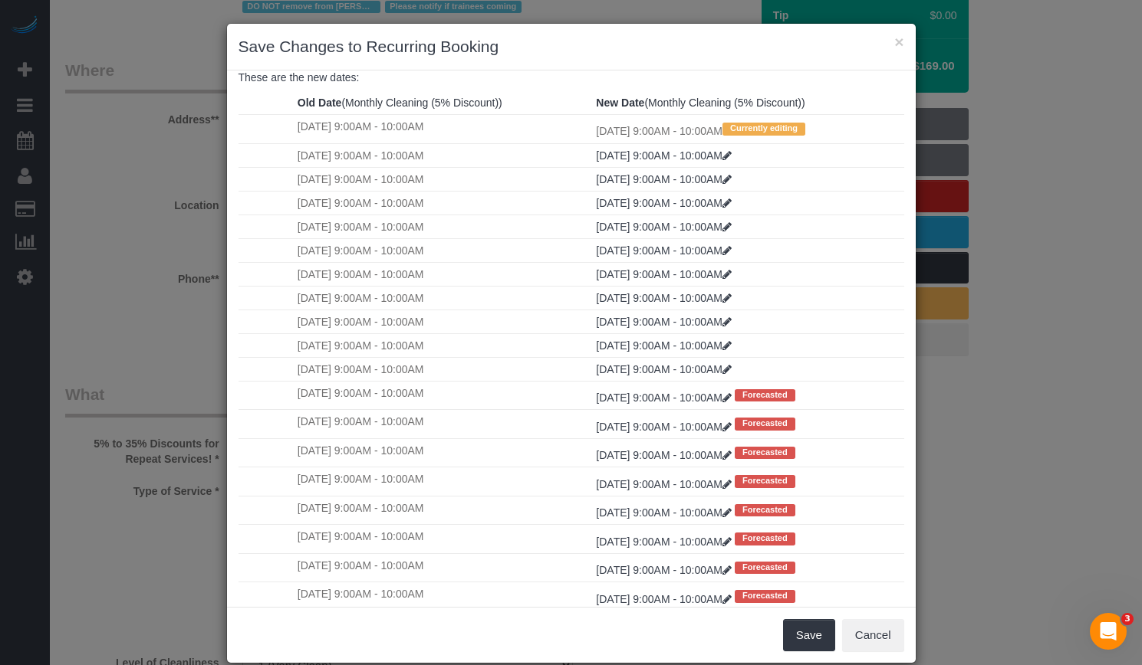
scroll to position [0, 0]
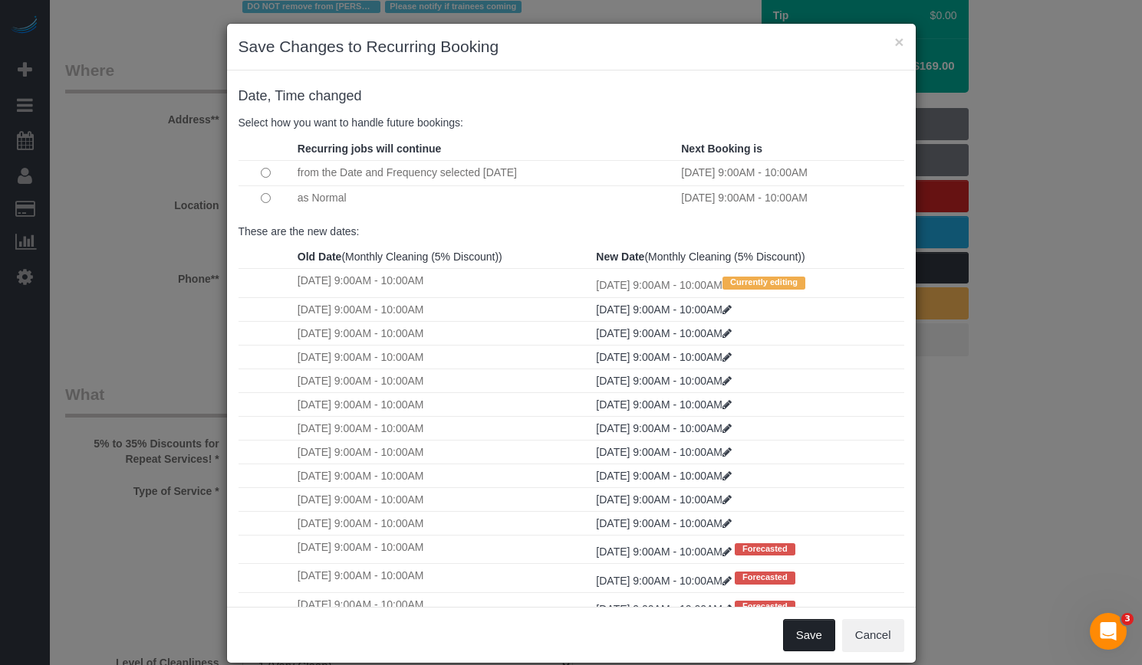
click at [795, 634] on button "Save" at bounding box center [809, 635] width 52 height 32
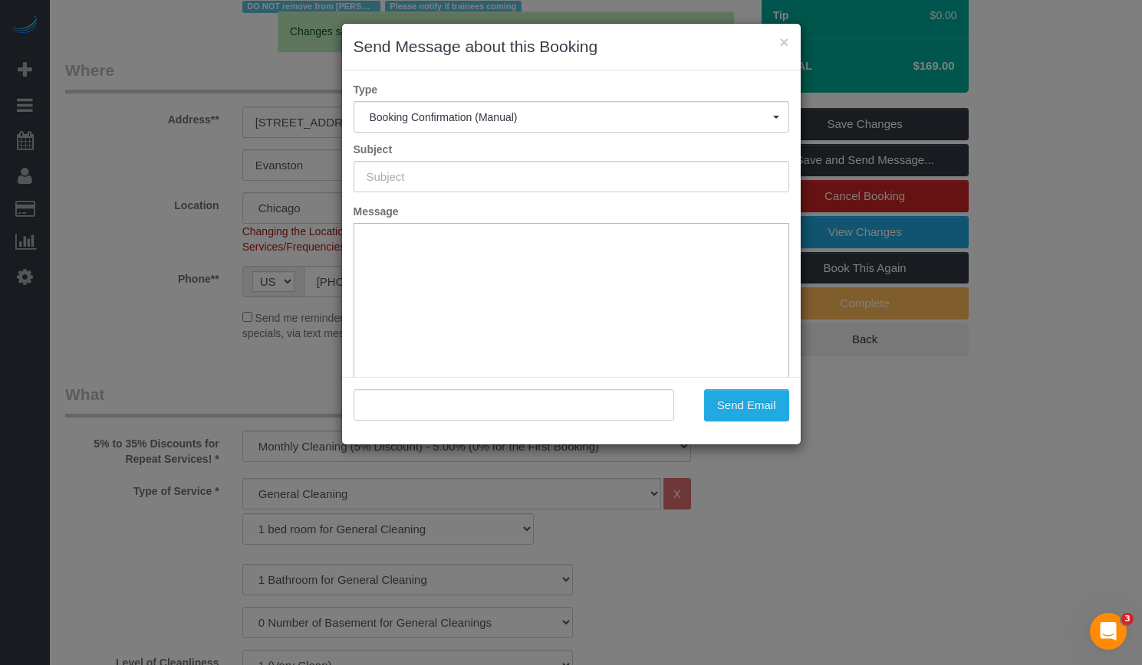
type input "Your Booking With Fresh Tech Maid, Confirmed!"
type input ""Angela Kesting" <akesting@comcast.net>"
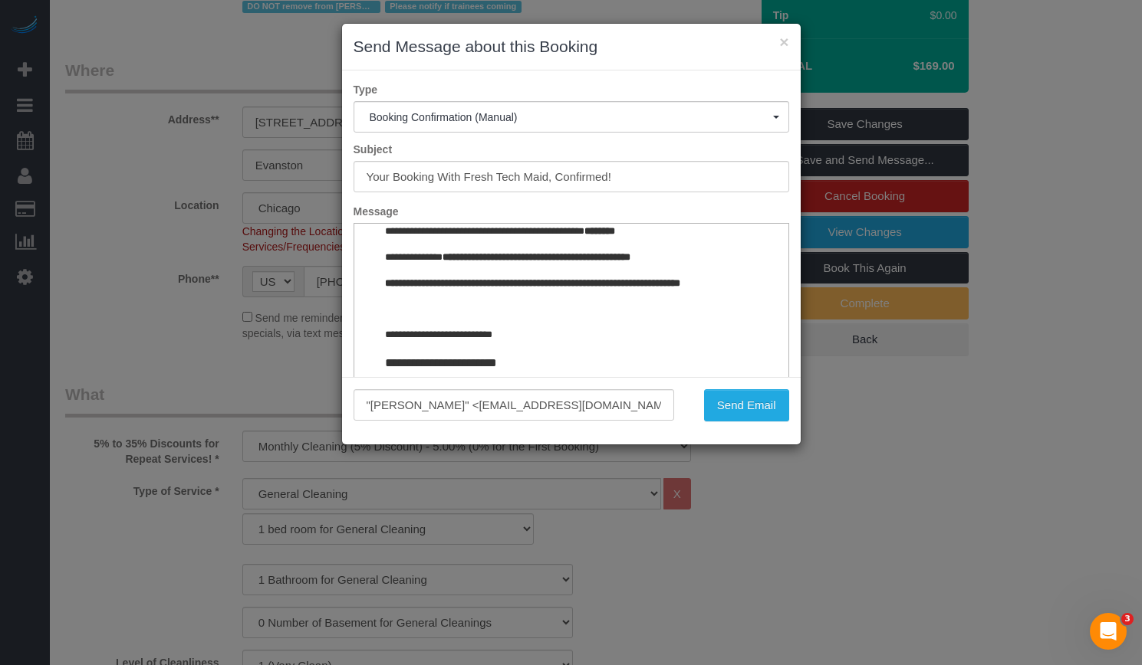
scroll to position [1782, 0]
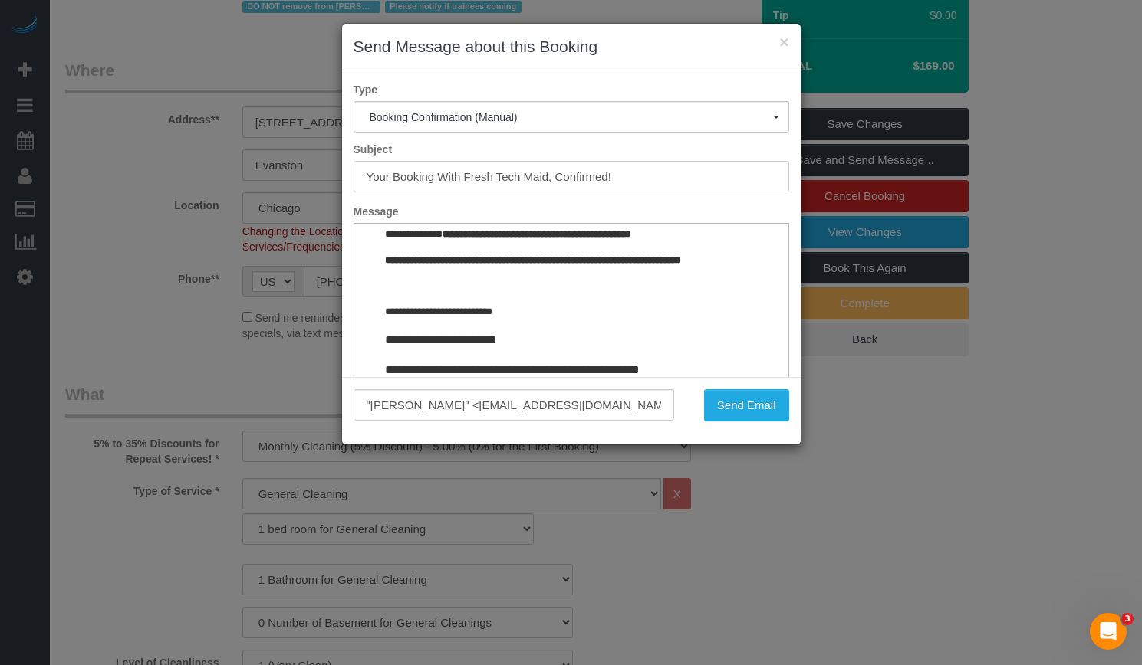
drag, startPoint x: 772, startPoint y: 254, endPoint x: 1130, endPoint y: 656, distance: 538.1
click at [746, 406] on button "Send Email" at bounding box center [746, 405] width 85 height 32
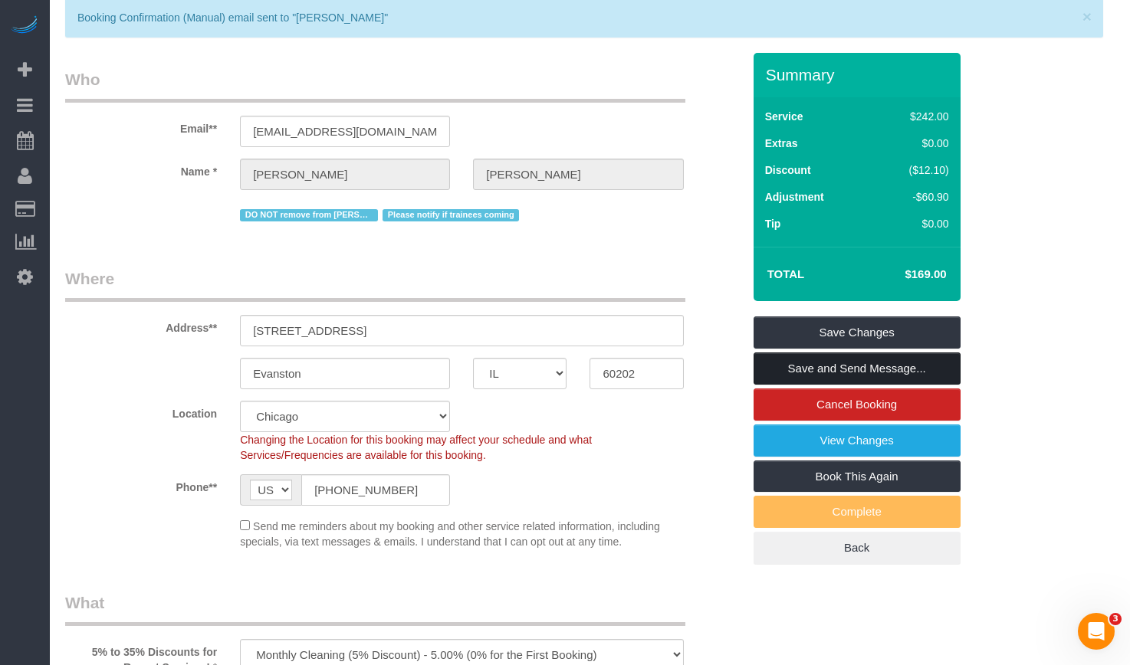
scroll to position [0, 0]
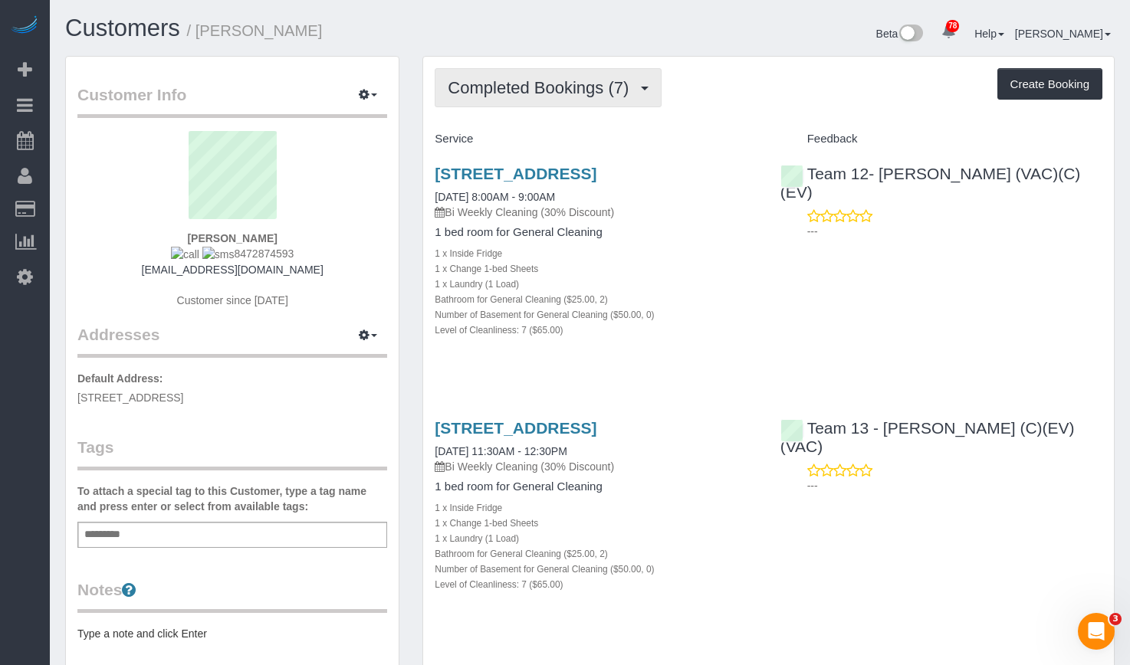
click at [544, 89] on span "Completed Bookings (7)" at bounding box center [542, 87] width 189 height 19
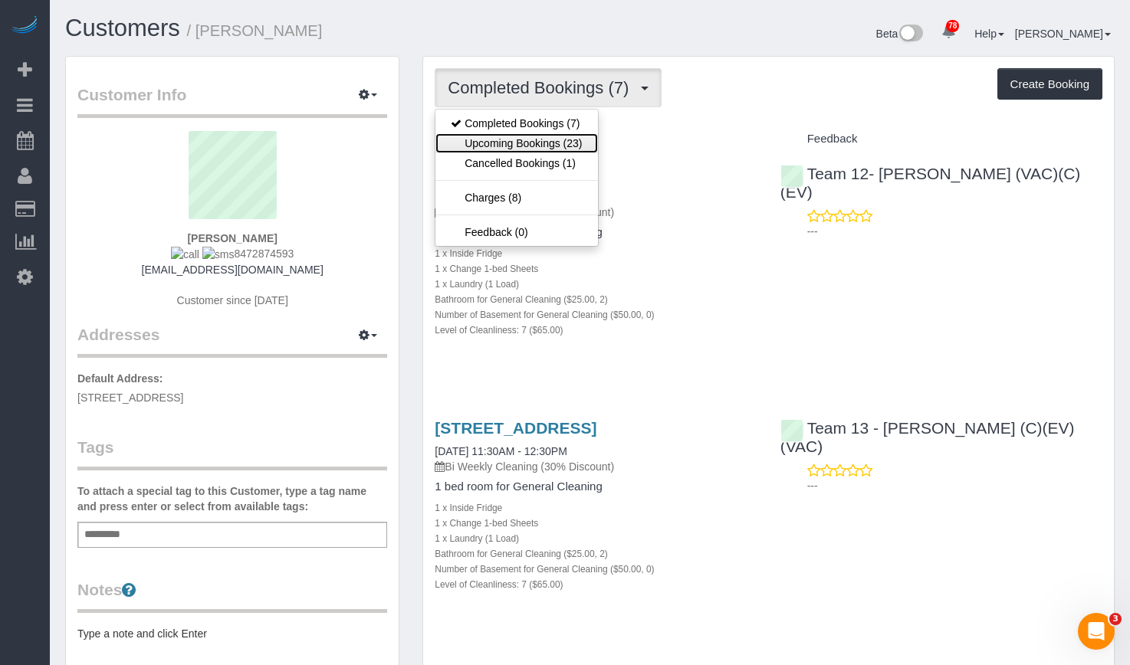
click at [537, 143] on link "Upcoming Bookings (23)" at bounding box center [516, 143] width 162 height 20
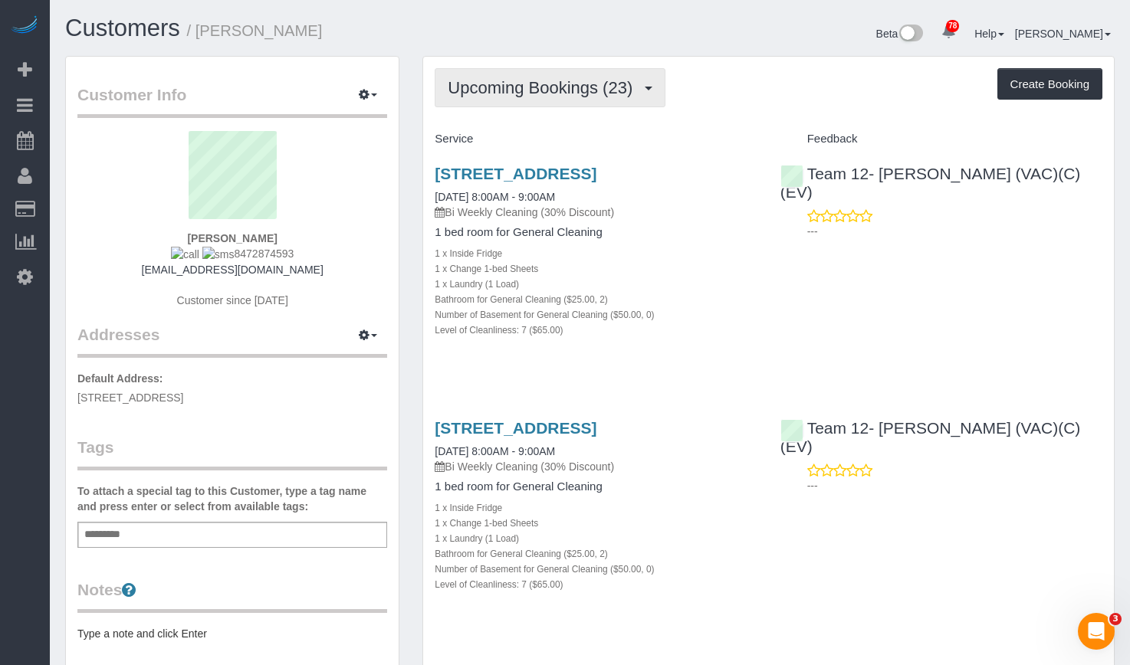
click at [582, 97] on span "Upcoming Bookings (23)" at bounding box center [544, 87] width 192 height 19
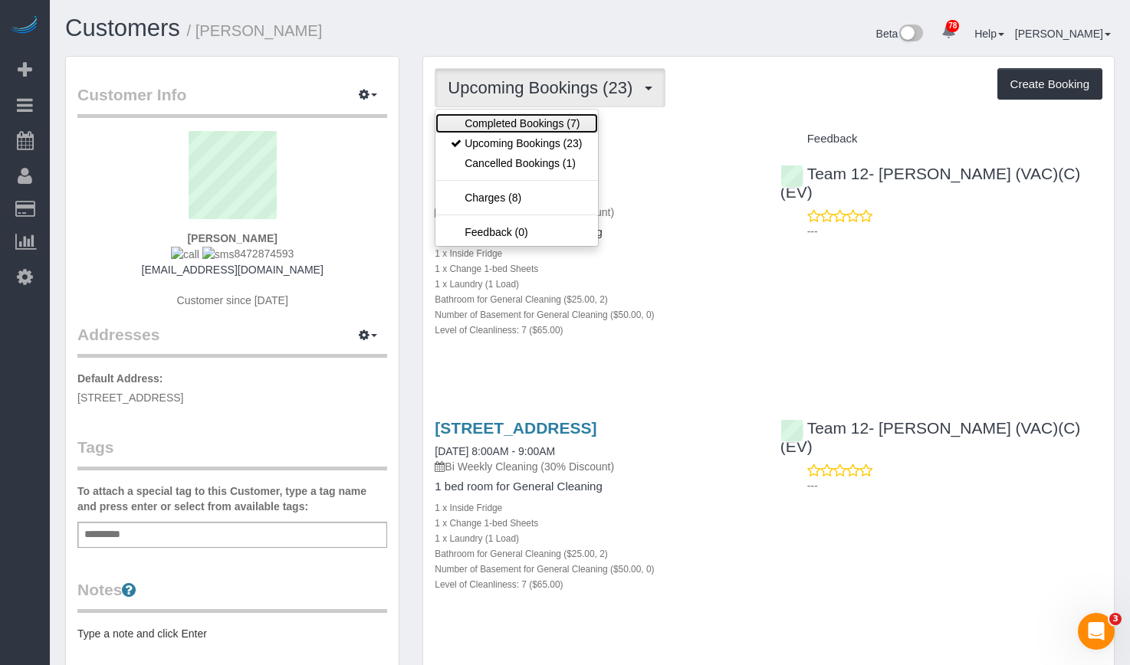
click at [567, 126] on link "Completed Bookings (7)" at bounding box center [516, 123] width 162 height 20
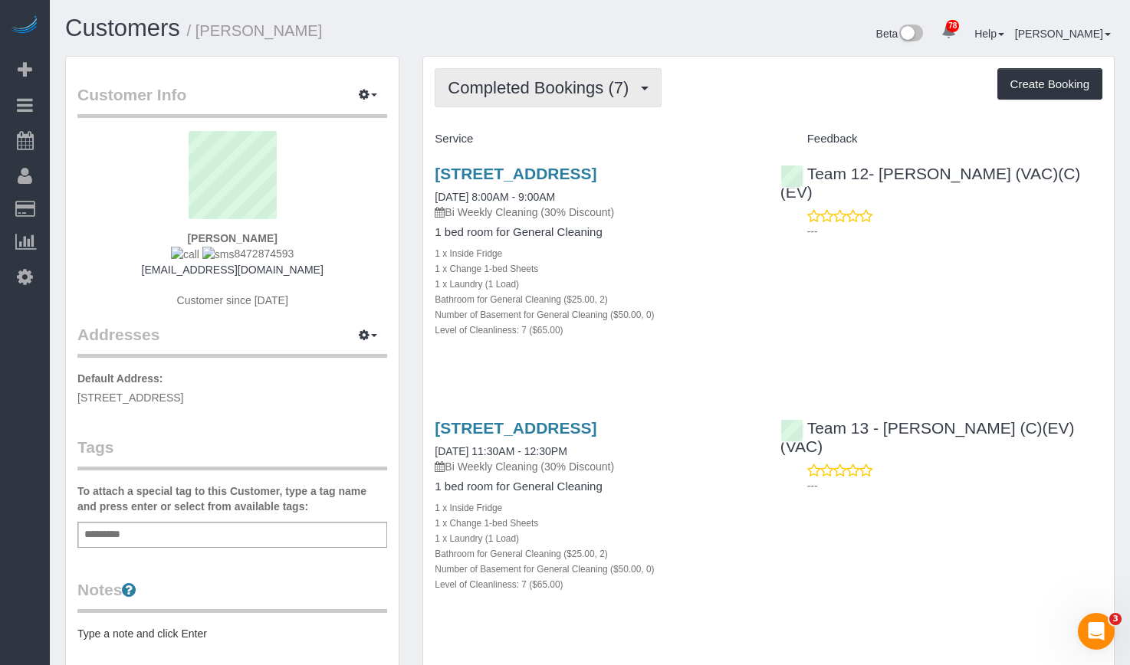
click at [545, 81] on span "Completed Bookings (7)" at bounding box center [542, 87] width 189 height 19
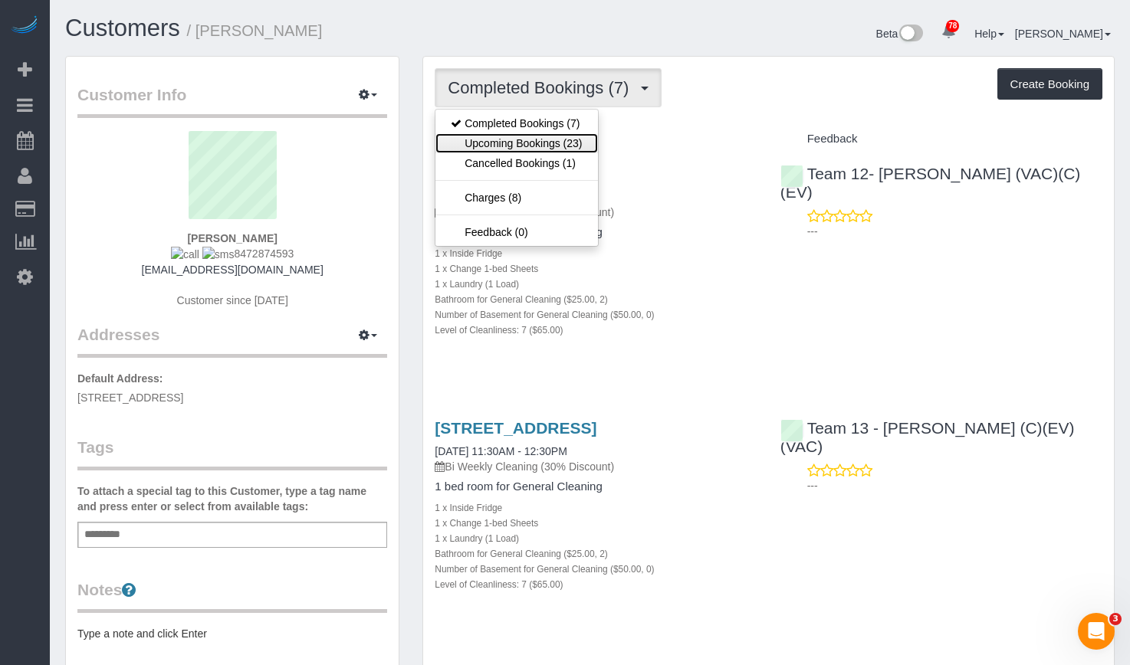
click at [541, 138] on link "Upcoming Bookings (23)" at bounding box center [516, 143] width 162 height 20
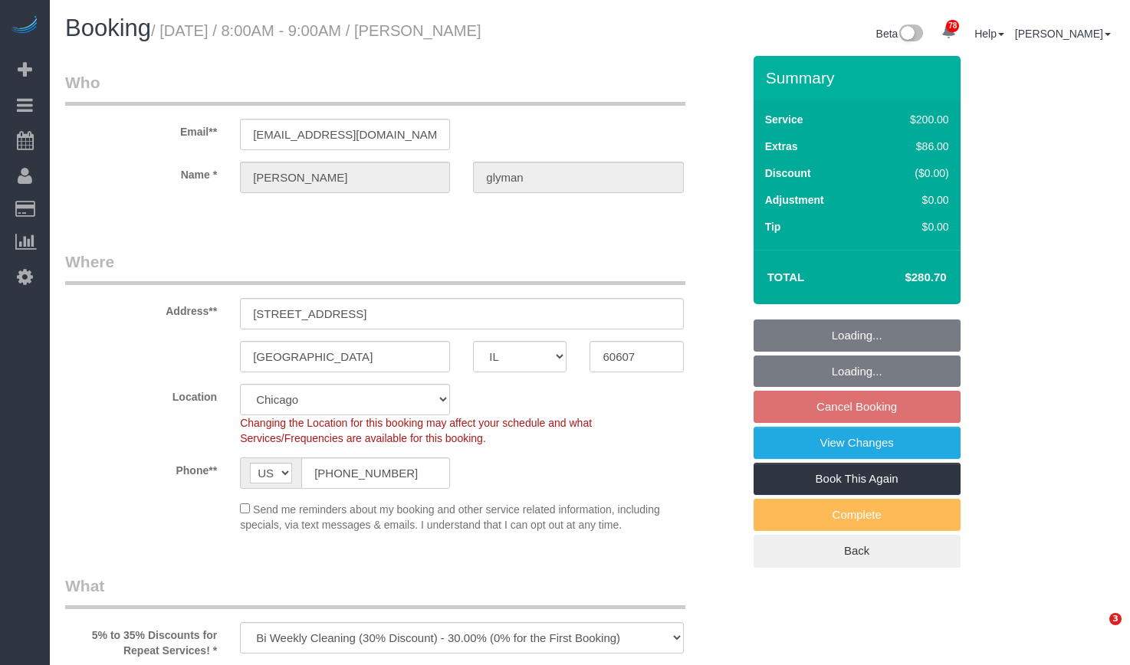
select select "IL"
select select "number:1"
select select "number:69"
select select "number:139"
select select "number:106"
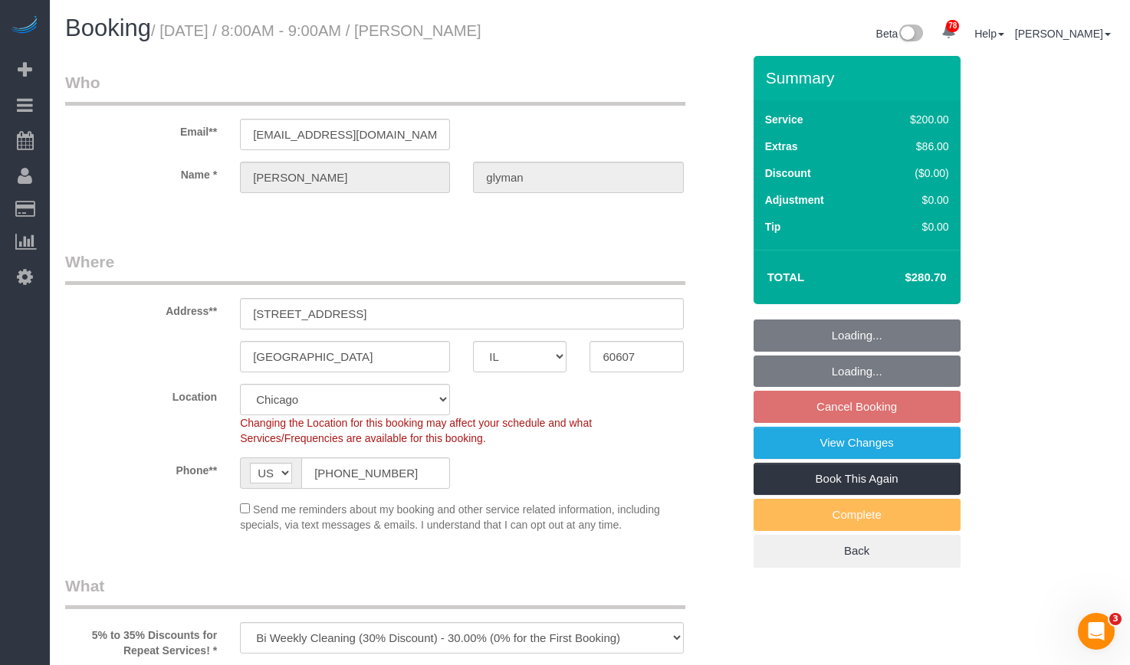
select select "object:1037"
select select "spot1"
select select "512"
select select "2"
select select "7"
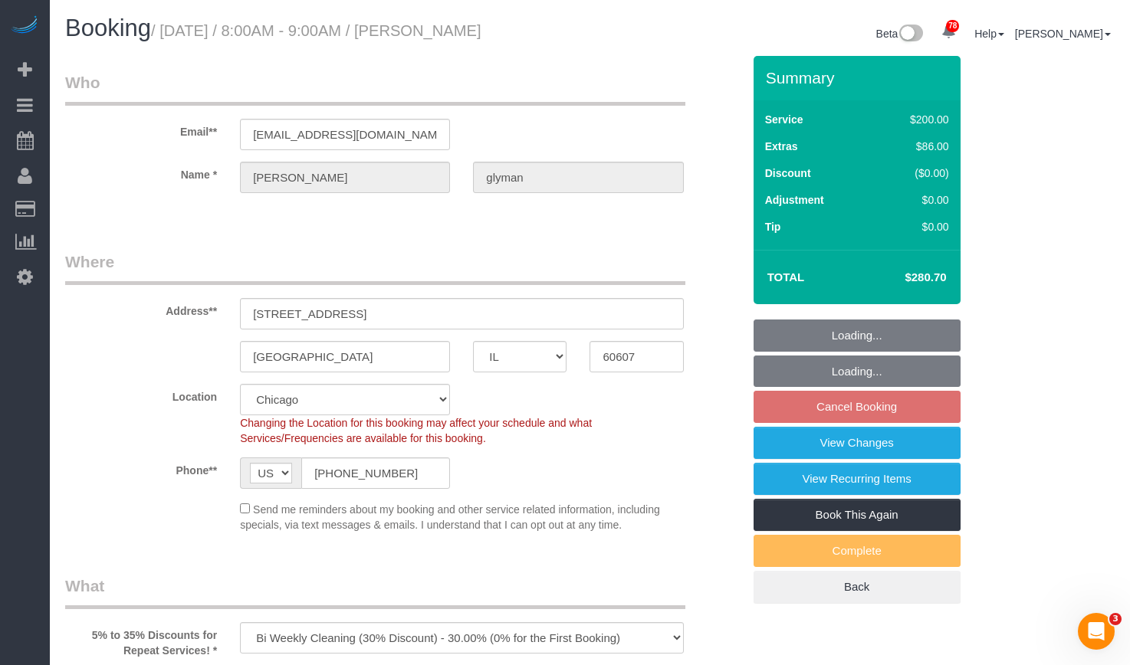
select select "2"
select select "7"
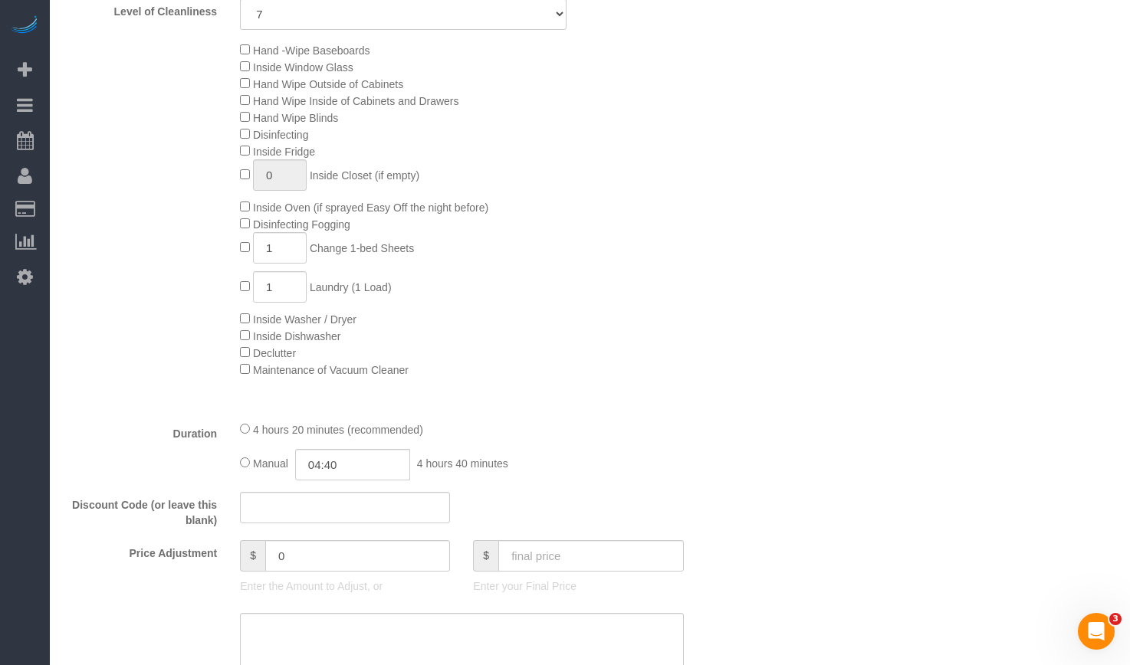
scroll to position [383, 0]
